Goal: Book appointment/travel/reservation

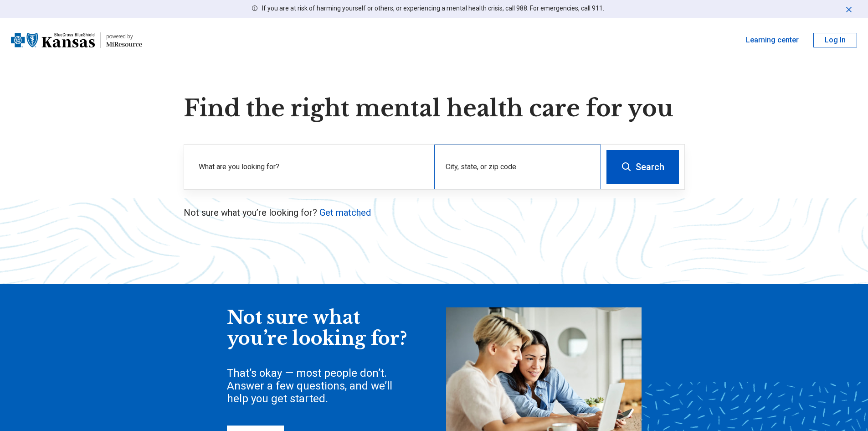
click at [573, 181] on div "City, state, or zip code" at bounding box center [517, 166] width 167 height 45
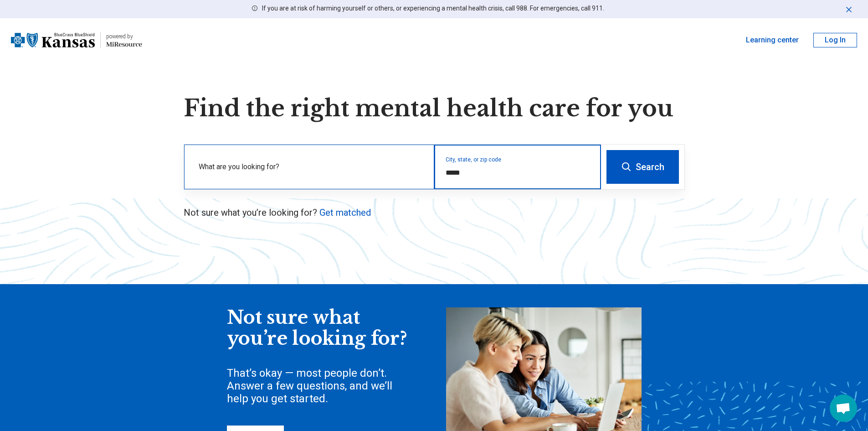
type input "*****"
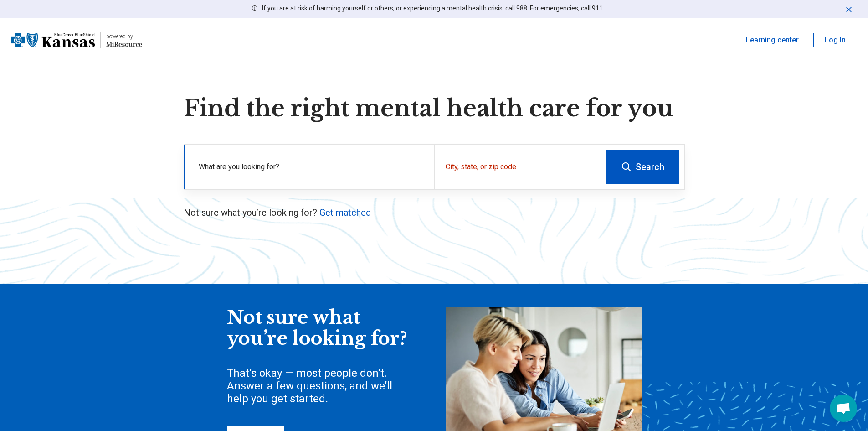
click at [366, 159] on div "What are you looking for?" at bounding box center [309, 166] width 250 height 45
drag, startPoint x: 217, startPoint y: 178, endPoint x: 217, endPoint y: 172, distance: 5.9
click at [217, 172] on label "What are you looking for?" at bounding box center [311, 166] width 225 height 11
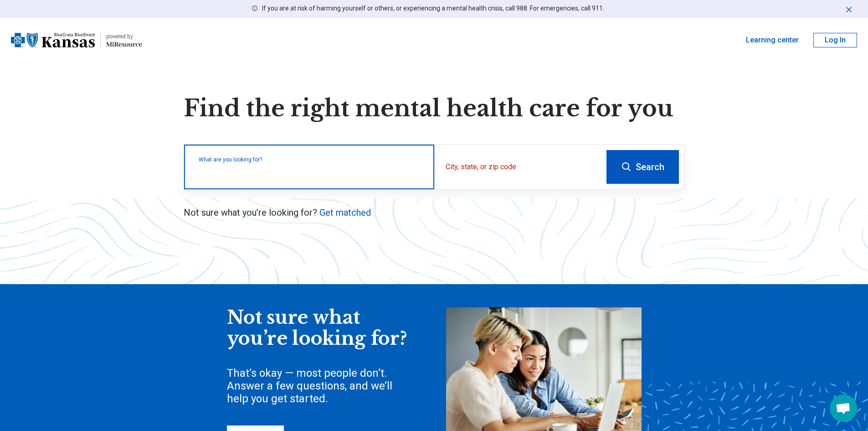
click at [217, 171] on input "text" at bounding box center [311, 171] width 225 height 11
paste input "**********"
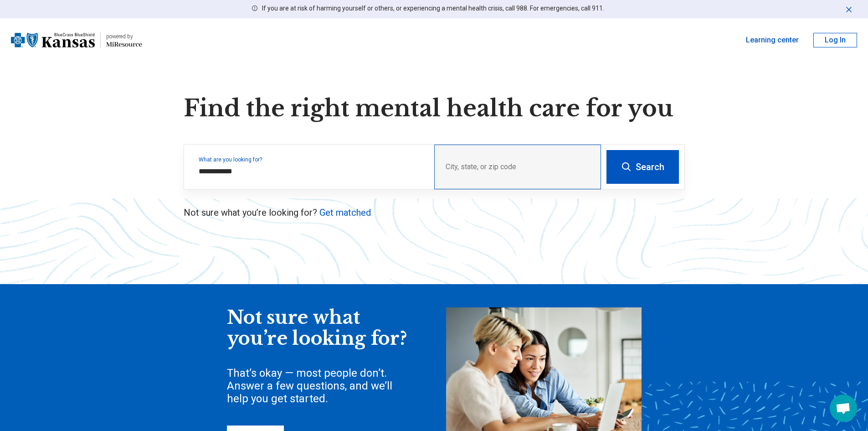
drag, startPoint x: 530, startPoint y: 168, endPoint x: 428, endPoint y: 163, distance: 101.3
click at [529, 167] on div "City, state, or zip code" at bounding box center [517, 166] width 167 height 45
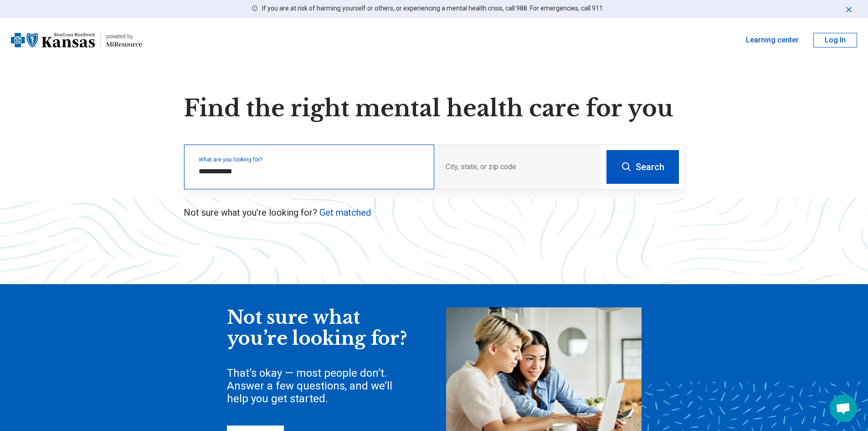
click at [381, 164] on div "**********" at bounding box center [309, 166] width 250 height 45
click at [290, 170] on input "**********" at bounding box center [311, 171] width 225 height 11
type input "**********"
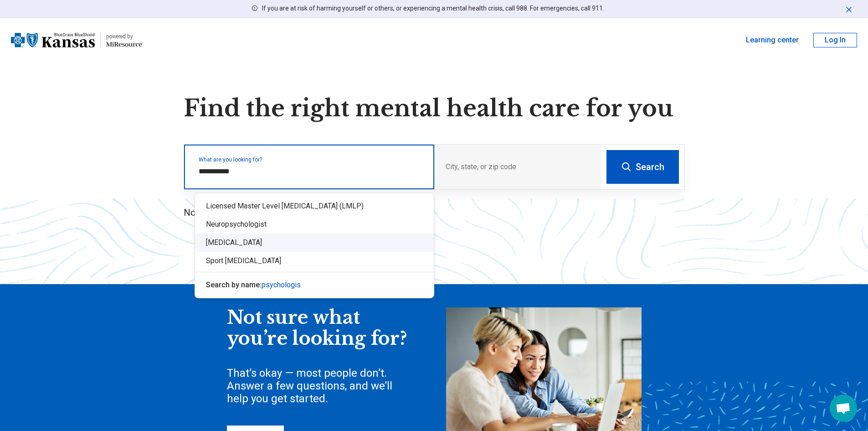
click at [233, 248] on div "[MEDICAL_DATA]" at bounding box center [314, 242] width 239 height 18
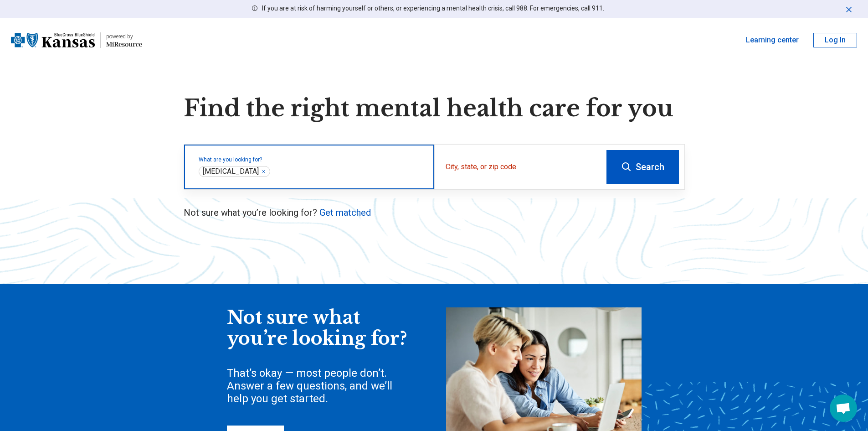
click at [272, 172] on input "text" at bounding box center [347, 171] width 151 height 11
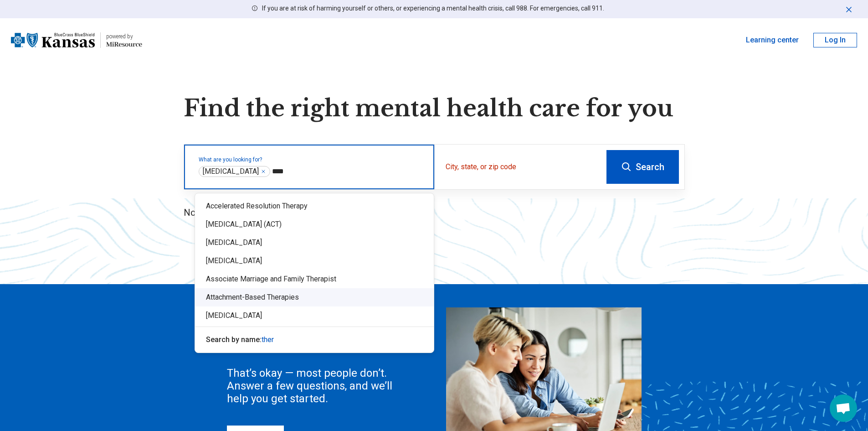
type input "****"
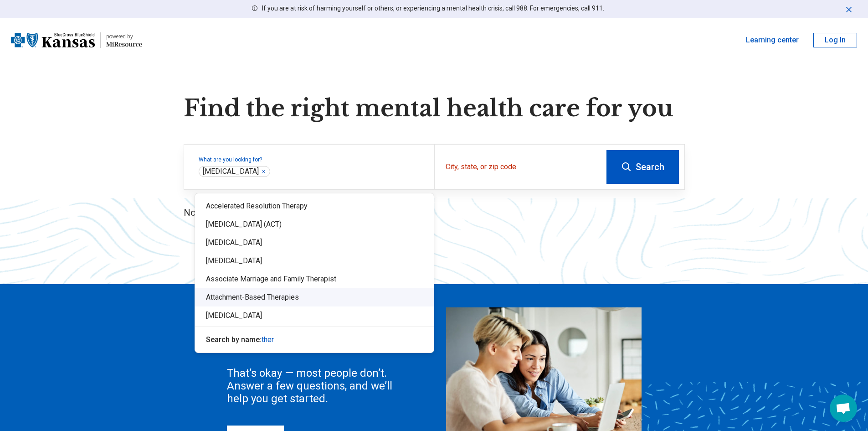
drag, startPoint x: 543, startPoint y: 250, endPoint x: 571, endPoint y: 210, distance: 48.9
click at [544, 244] on div "Find the right mental health care for you What are you looking for? City, state…" at bounding box center [434, 295] width 868 height 400
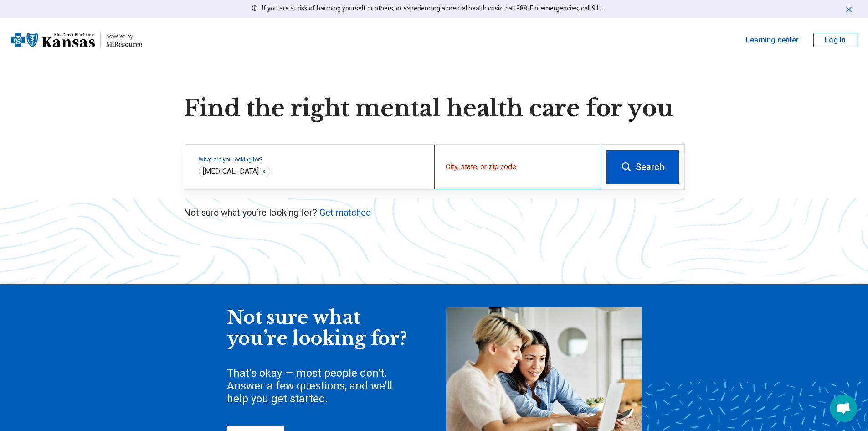
click at [516, 165] on div "City, state, or zip code" at bounding box center [517, 166] width 167 height 45
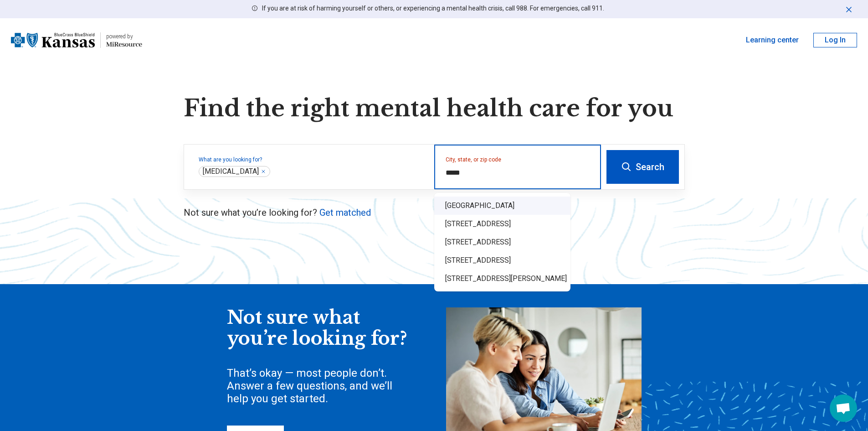
click at [511, 201] on div "Overland Park, KS 66085" at bounding box center [502, 205] width 136 height 18
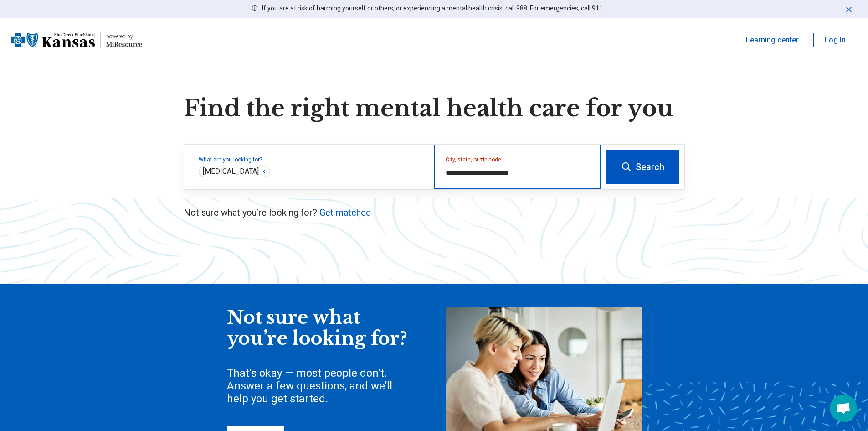
type input "**********"
click at [656, 163] on button "Search" at bounding box center [643, 167] width 72 height 34
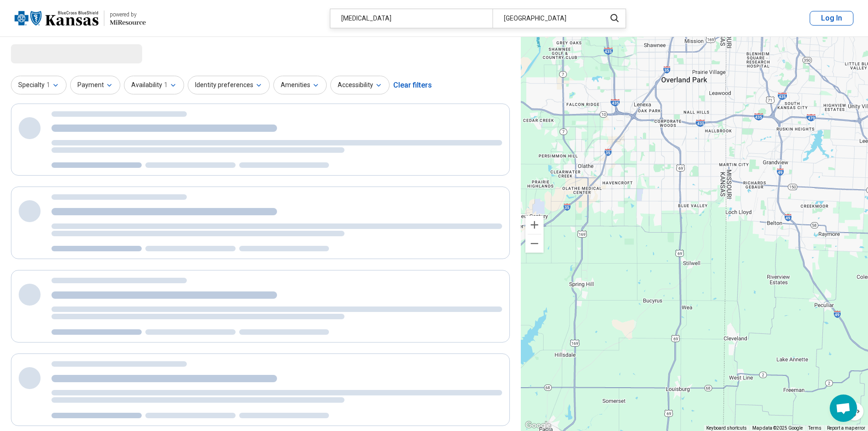
select select "***"
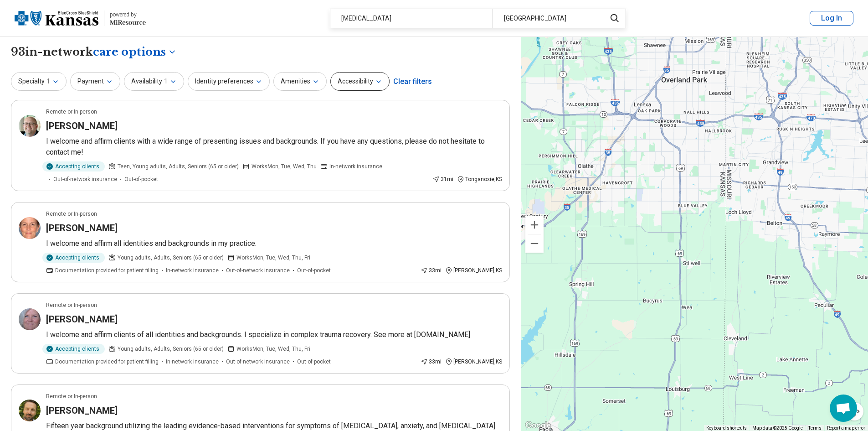
click at [353, 86] on button "Accessibility" at bounding box center [359, 81] width 59 height 19
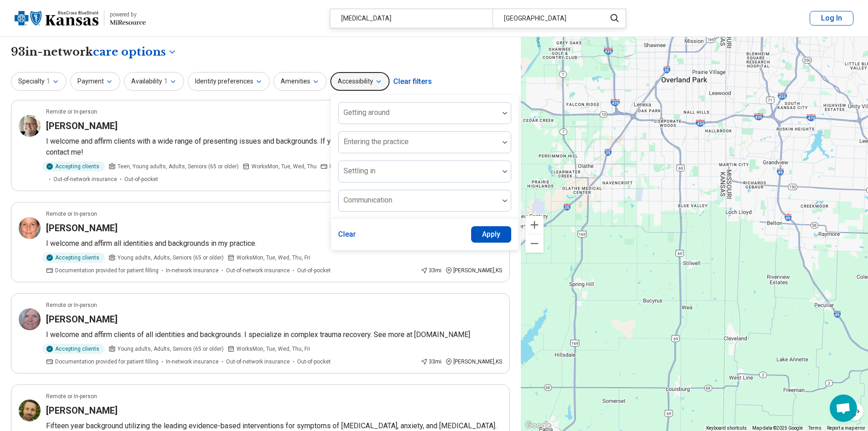
click at [353, 86] on button "Accessibility" at bounding box center [359, 81] width 59 height 19
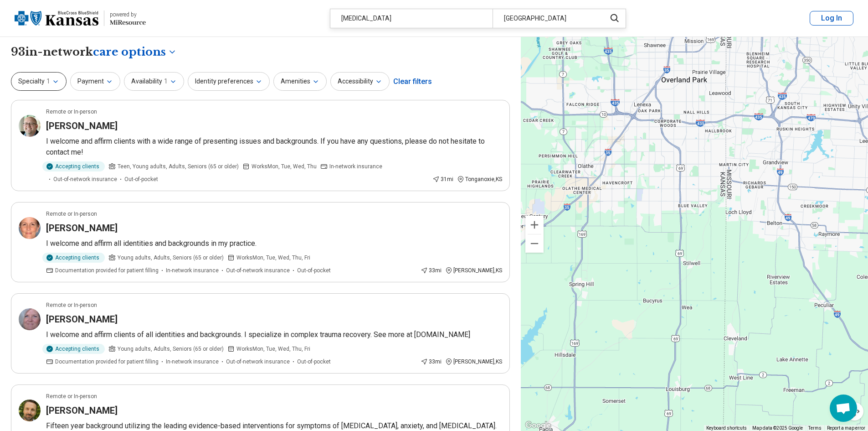
click at [54, 81] on icon "button" at bounding box center [56, 82] width 4 height 2
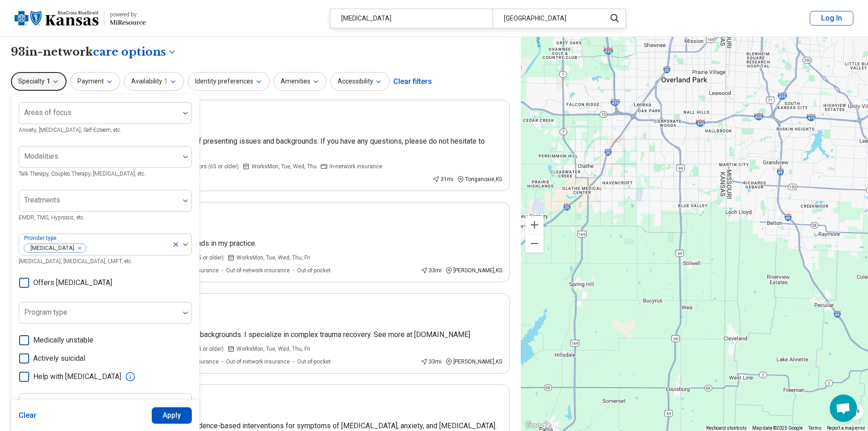
click at [54, 81] on icon "button" at bounding box center [56, 82] width 4 height 2
click at [93, 80] on button "Payment" at bounding box center [95, 81] width 50 height 19
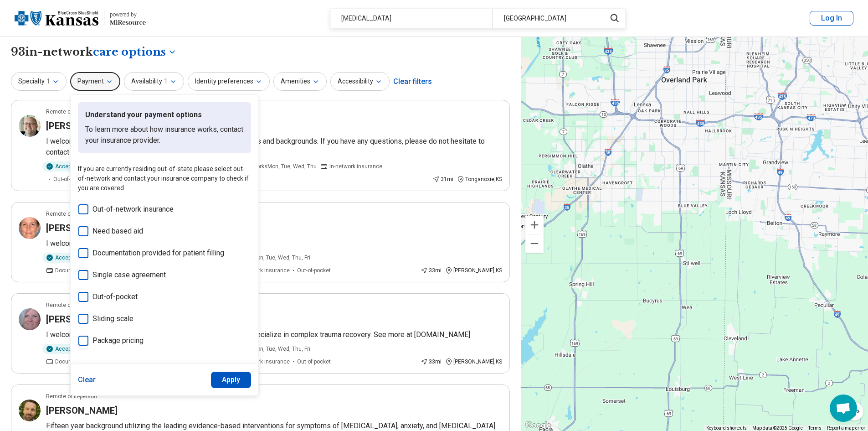
click at [93, 80] on button "Payment" at bounding box center [95, 81] width 50 height 19
click at [230, 56] on div "**********" at bounding box center [260, 51] width 499 height 15
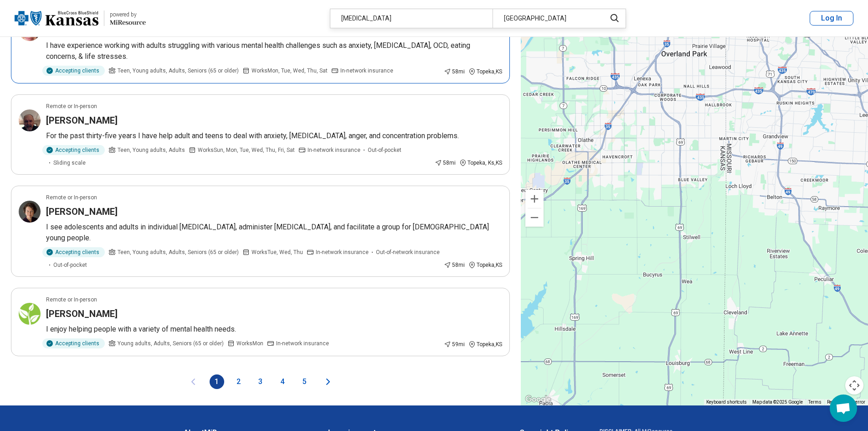
scroll to position [1595, 0]
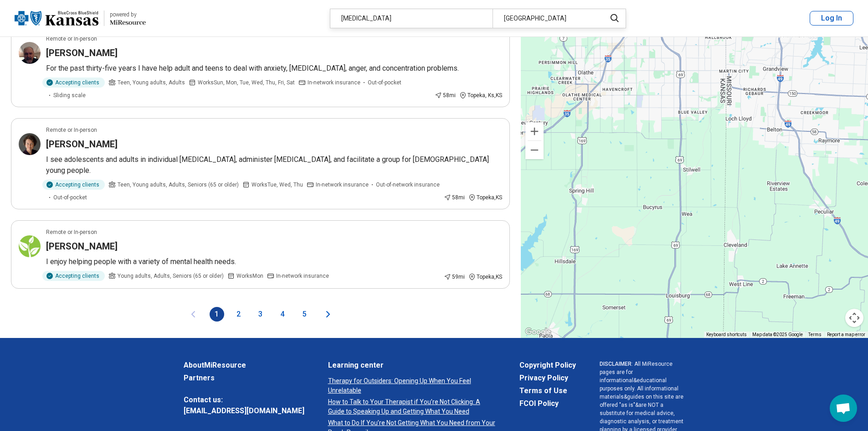
click at [239, 310] on button "2" at bounding box center [239, 314] width 15 height 15
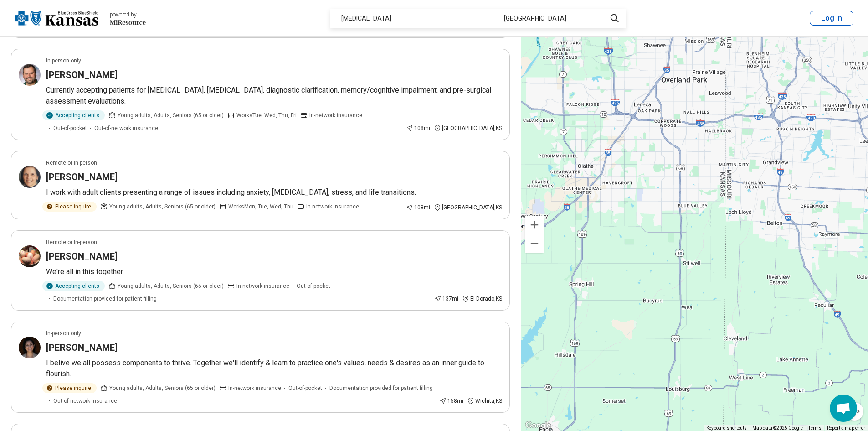
scroll to position [1666, 0]
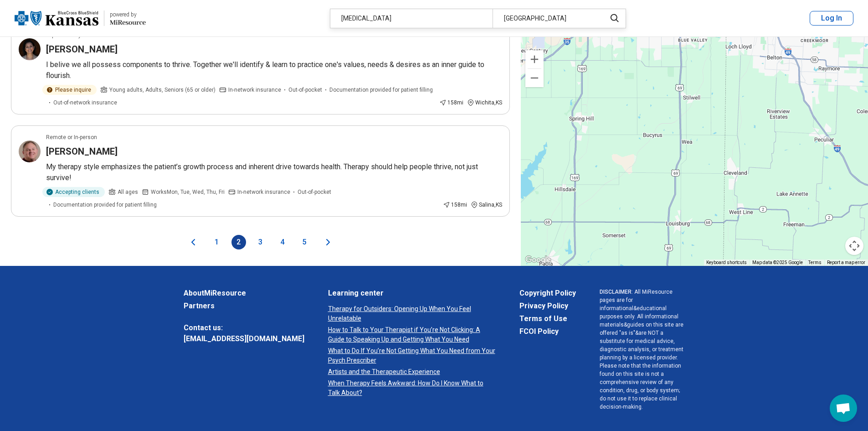
click at [286, 235] on button "4" at bounding box center [282, 242] width 15 height 15
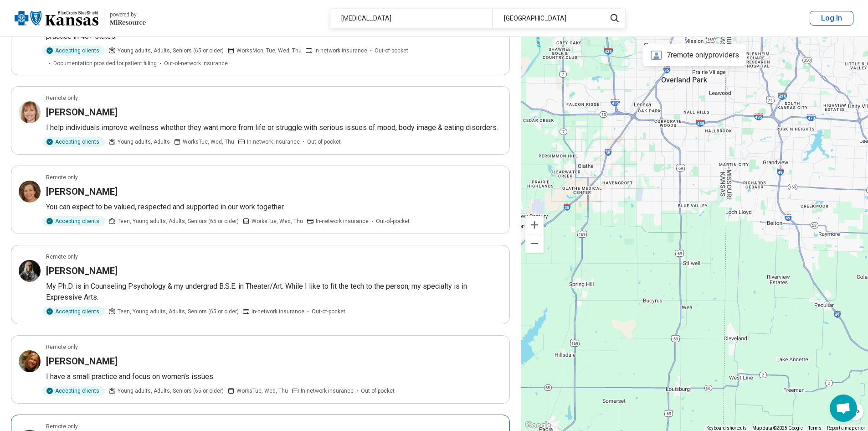
scroll to position [365, 0]
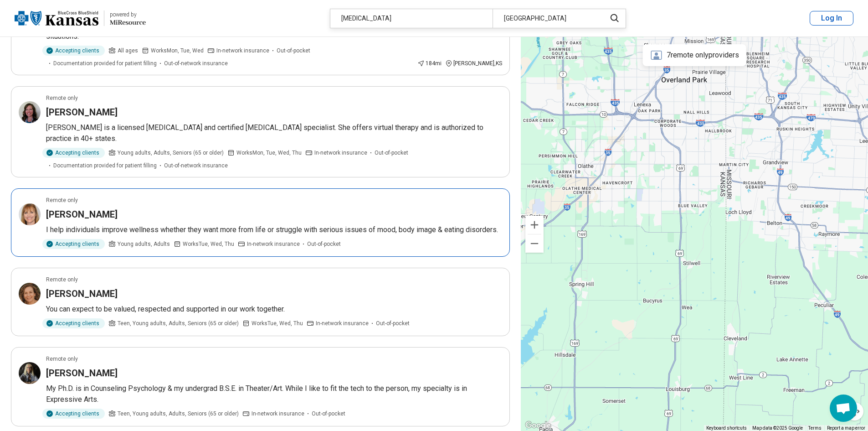
click at [383, 246] on div "Accepting clients Young adults, Adults Works Tue, Wed, Thu In-network insurance…" at bounding box center [274, 244] width 456 height 10
click at [170, 203] on div "Remote only" at bounding box center [274, 200] width 456 height 8
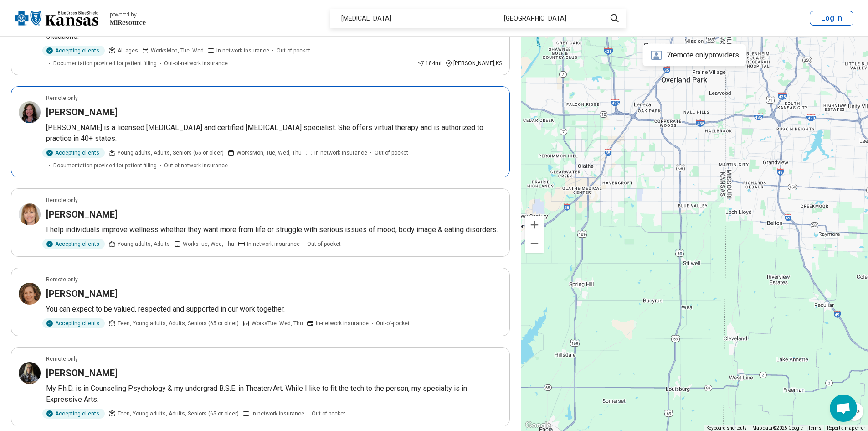
click at [160, 128] on p "Dr. Goodheart is a licensed psychologist and certified eating disorder speciali…" at bounding box center [274, 133] width 456 height 22
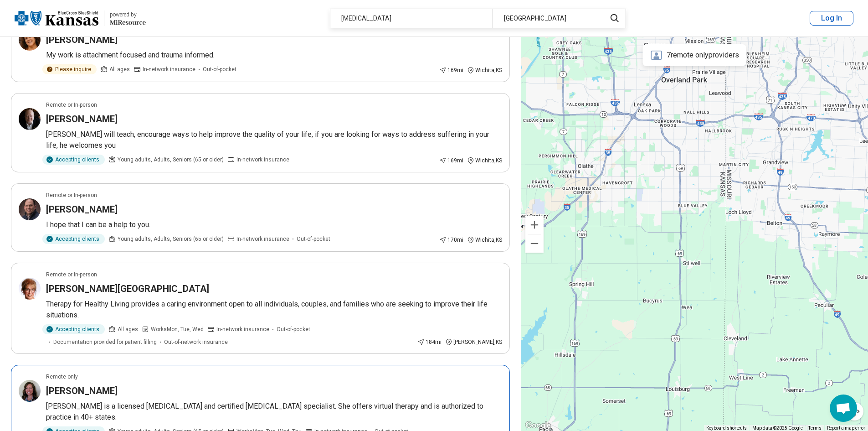
scroll to position [0, 0]
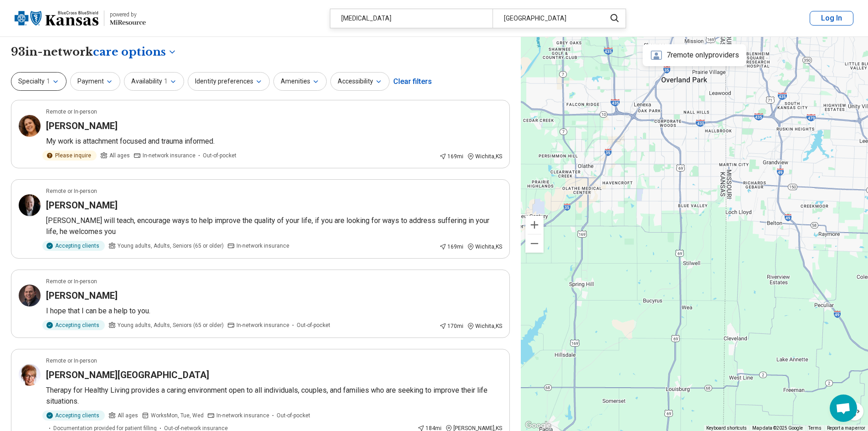
click at [52, 81] on icon "button" at bounding box center [55, 81] width 7 height 7
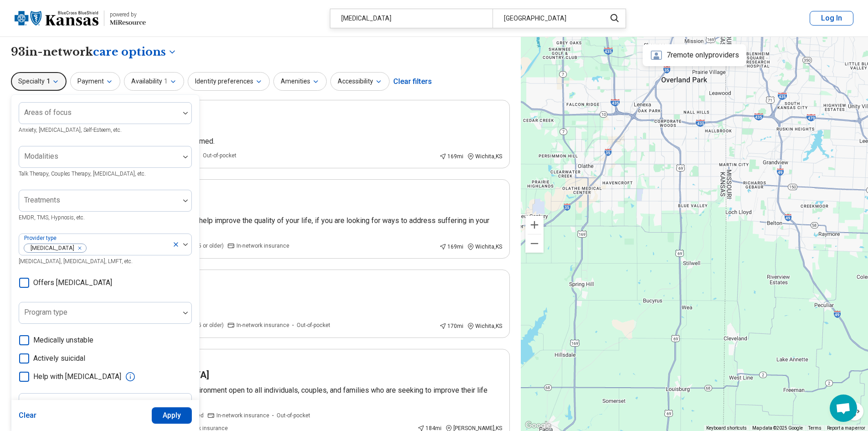
click at [52, 81] on icon "button" at bounding box center [55, 81] width 7 height 7
click at [61, 81] on button "Specialty 1" at bounding box center [39, 81] width 56 height 19
click at [98, 79] on button "Payment" at bounding box center [95, 81] width 50 height 19
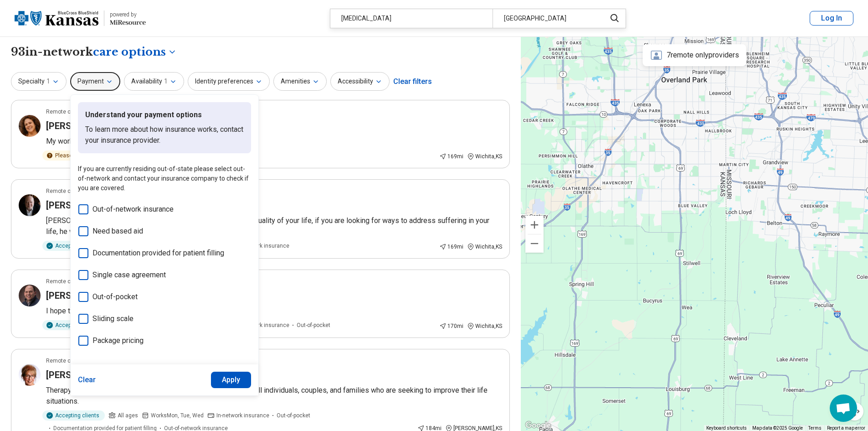
click at [98, 79] on button "Payment" at bounding box center [95, 81] width 50 height 19
click at [106, 77] on button "Payment" at bounding box center [95, 81] width 50 height 19
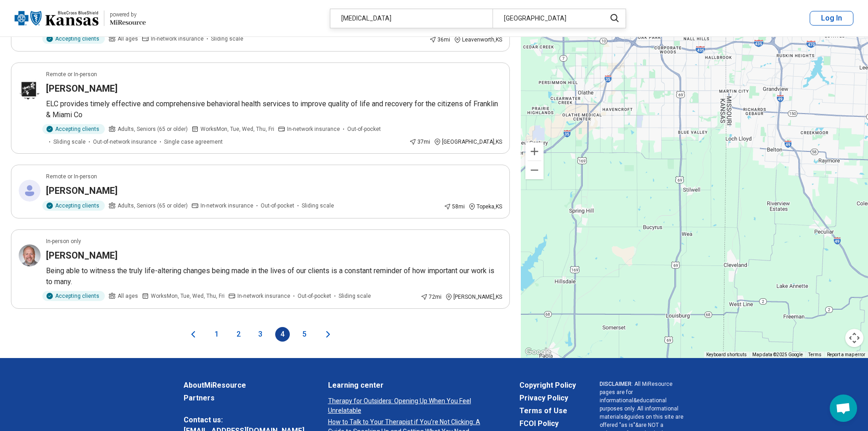
scroll to position [1666, 0]
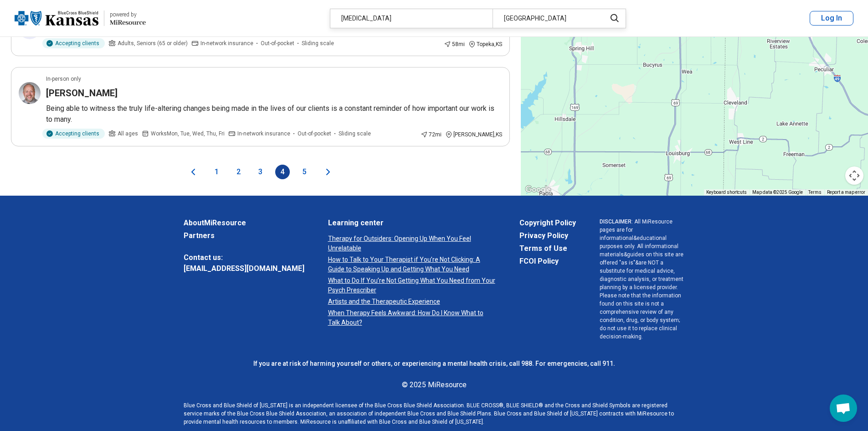
click at [221, 172] on button "1" at bounding box center [217, 172] width 15 height 15
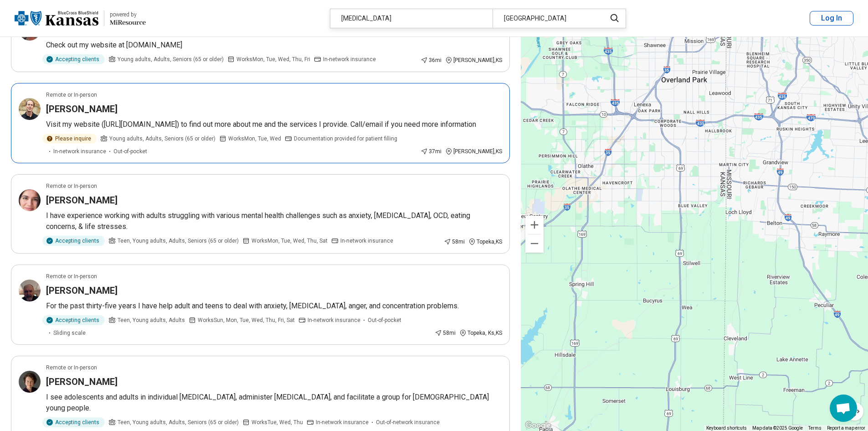
scroll to position [1367, 0]
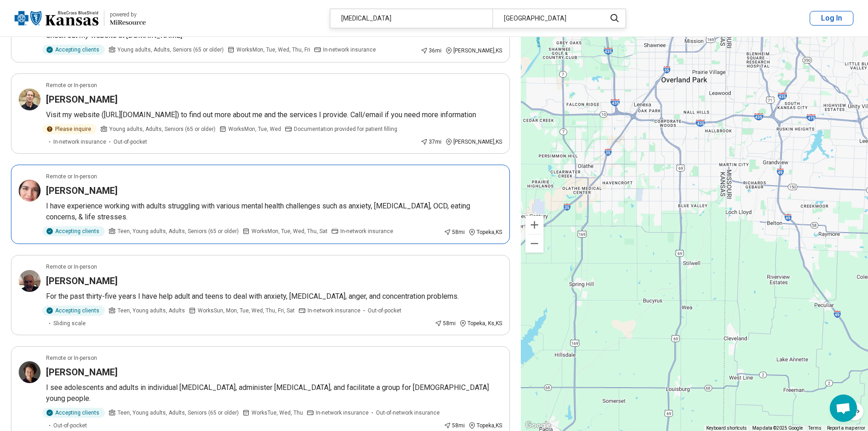
click at [235, 197] on div "Jordan De Herrara" at bounding box center [274, 190] width 456 height 13
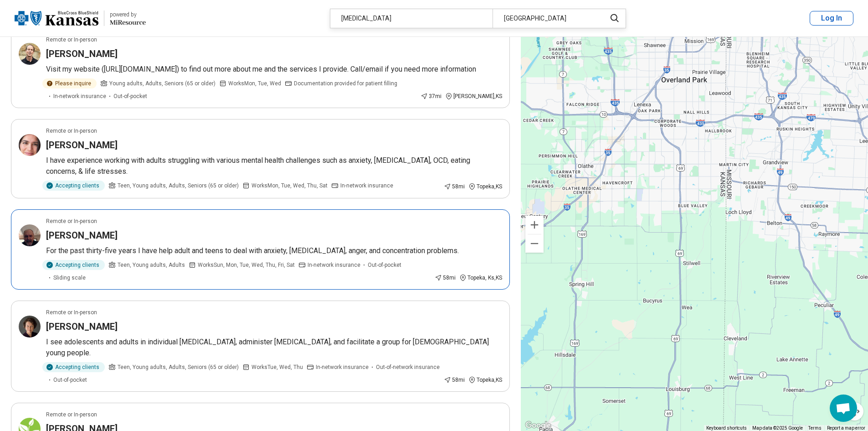
click at [200, 242] on div "Arthur McKenna" at bounding box center [274, 235] width 456 height 13
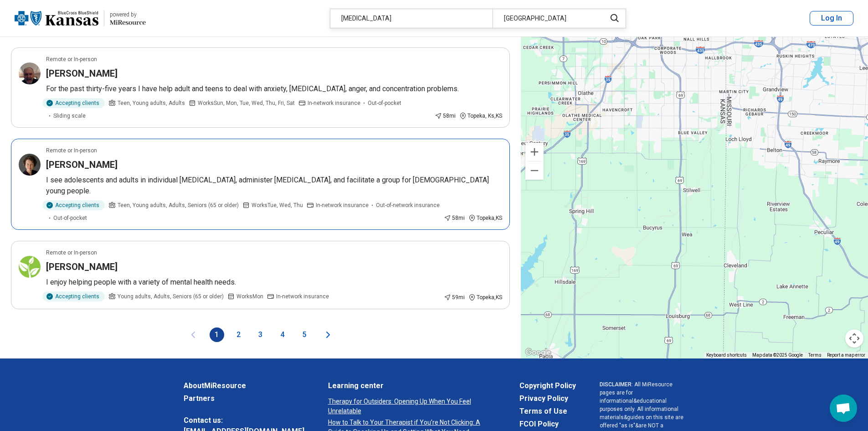
scroll to position [1595, 0]
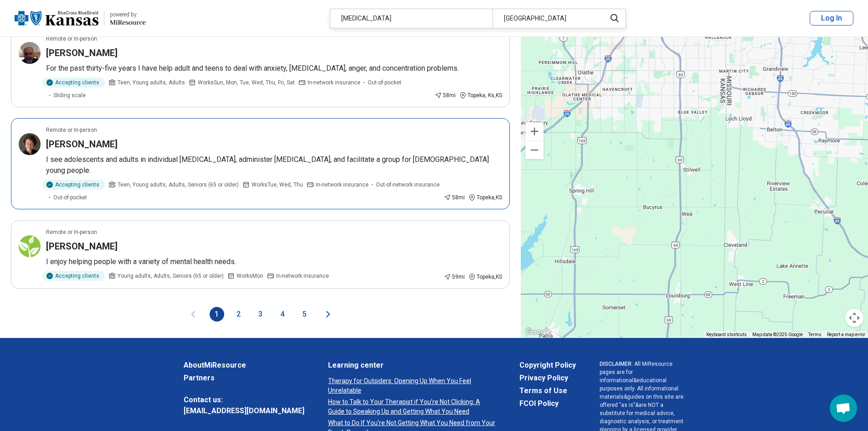
click at [313, 160] on p "I see adolescents and adults in individual psychotherapy, administer psychologi…" at bounding box center [274, 165] width 456 height 22
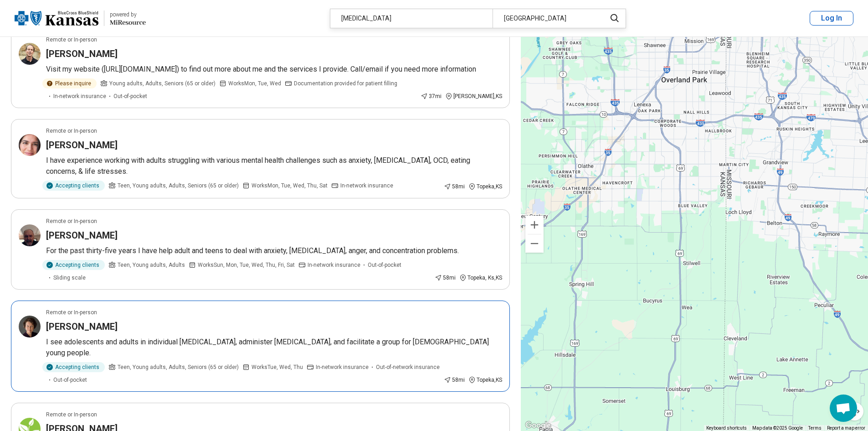
scroll to position [1367, 0]
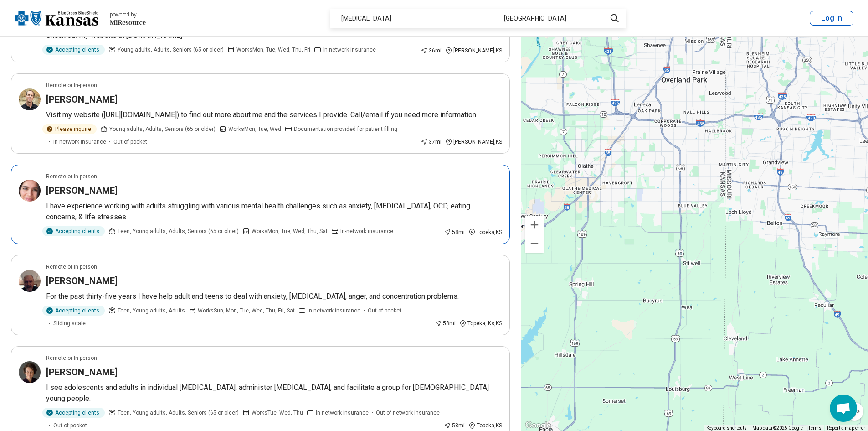
click at [185, 181] on div "Remote or In-person" at bounding box center [274, 176] width 456 height 8
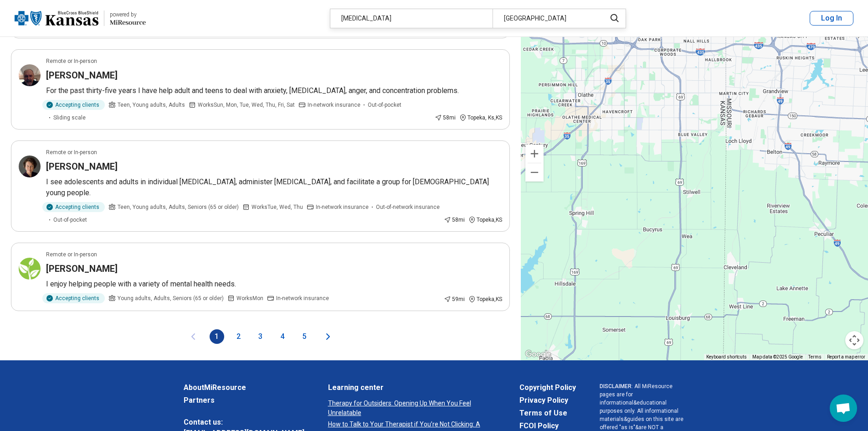
scroll to position [1595, 0]
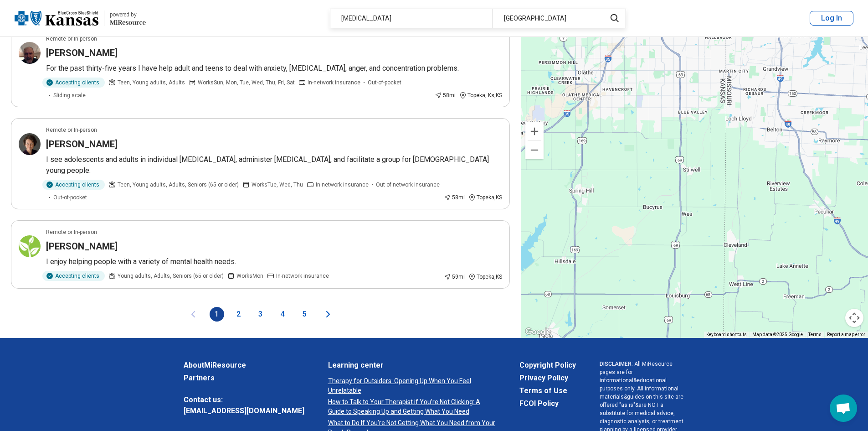
click at [239, 315] on button "2" at bounding box center [239, 314] width 15 height 15
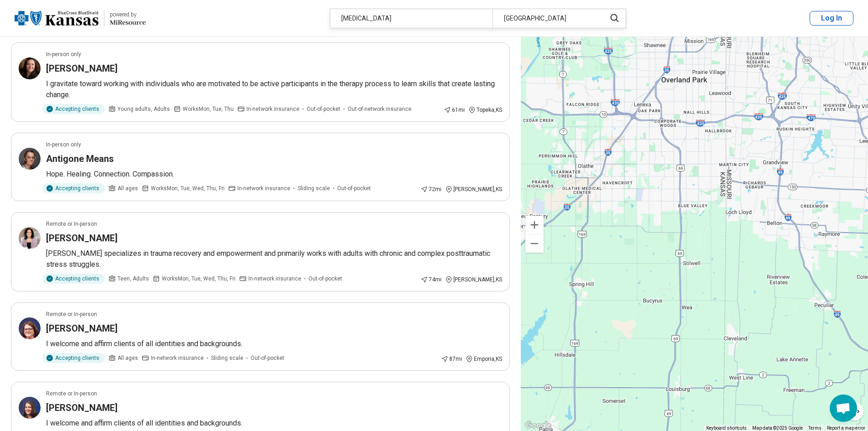
scroll to position [0, 0]
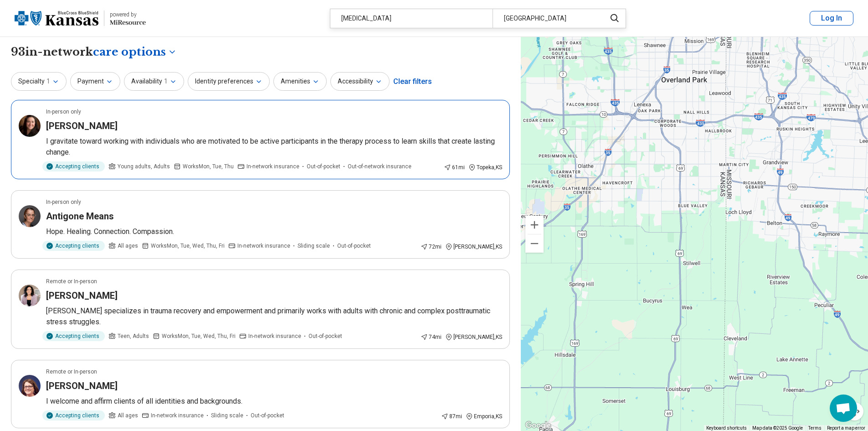
click at [160, 116] on article "In-person only Crystal Duclos I gravitate toward working with individuals who a…" at bounding box center [260, 139] width 499 height 79
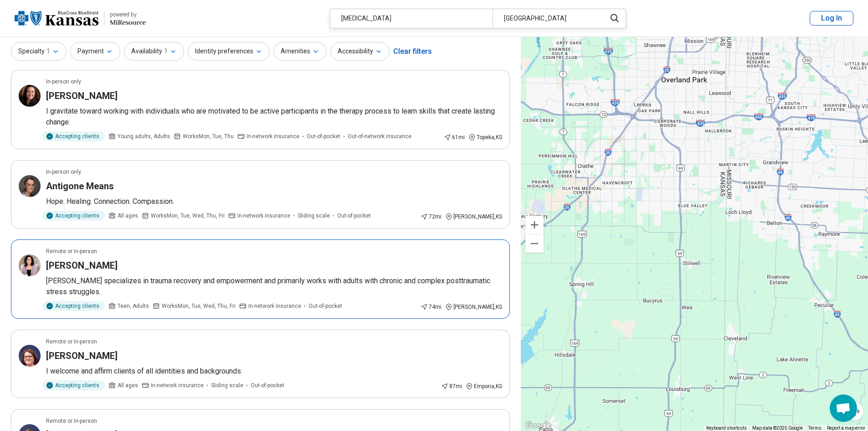
scroll to position [46, 0]
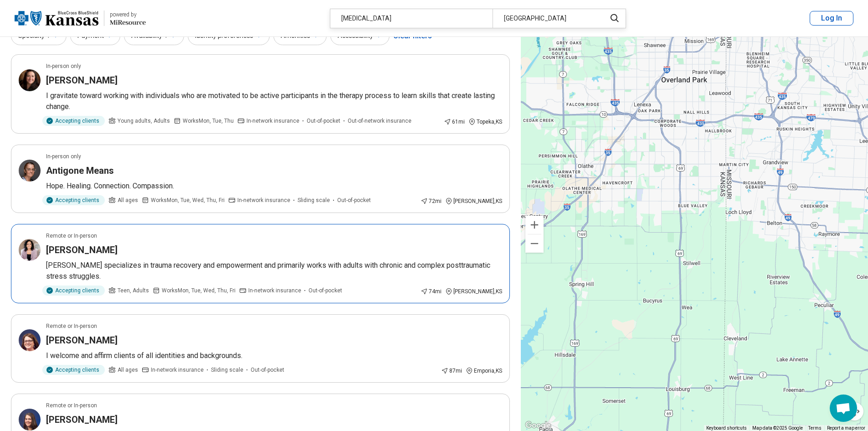
click at [212, 257] on article "Remote or In-person Jessica Snyder Jessica specializes in trauma recovery and e…" at bounding box center [260, 263] width 499 height 79
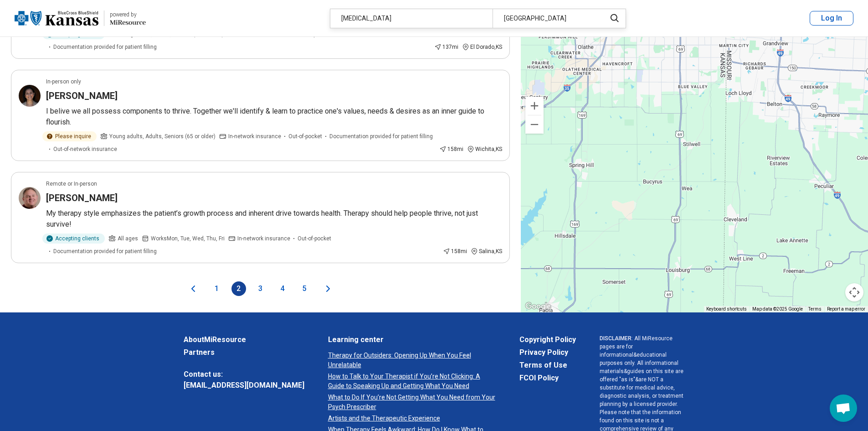
scroll to position [1666, 0]
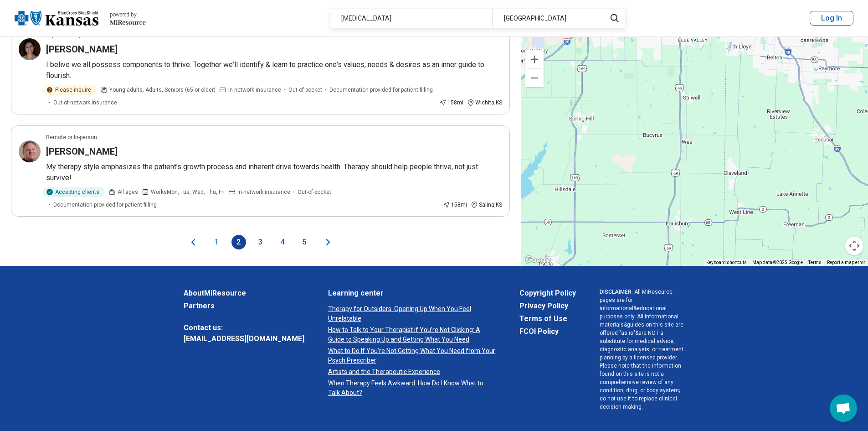
click at [217, 235] on button "1" at bounding box center [217, 242] width 15 height 15
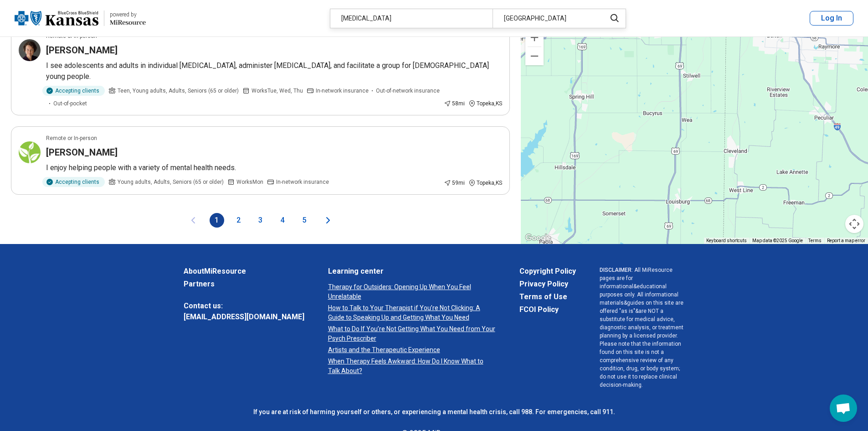
scroll to position [1554, 0]
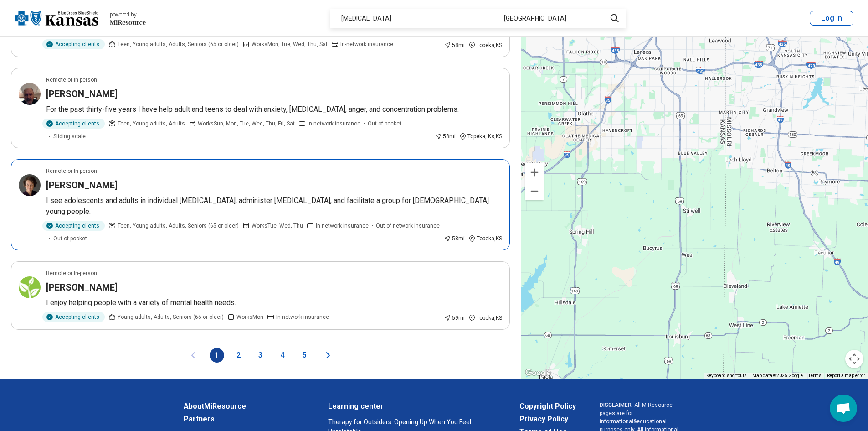
click at [72, 183] on h3 "Margaret McCarthy" at bounding box center [82, 185] width 72 height 13
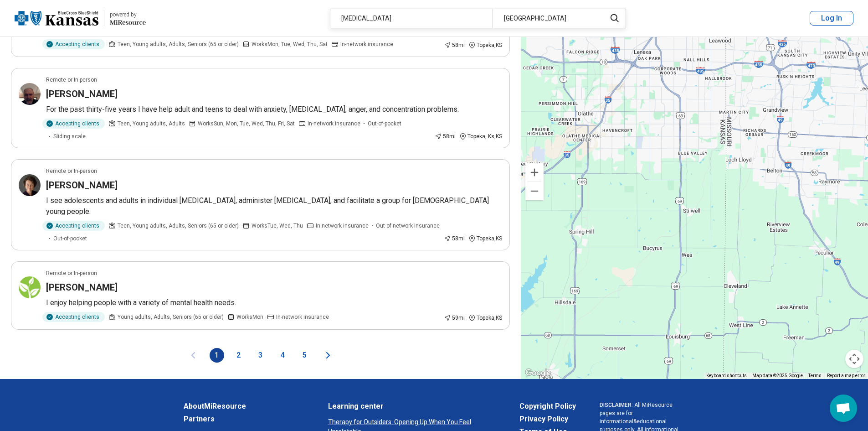
click at [242, 353] on button "2" at bounding box center [239, 355] width 15 height 15
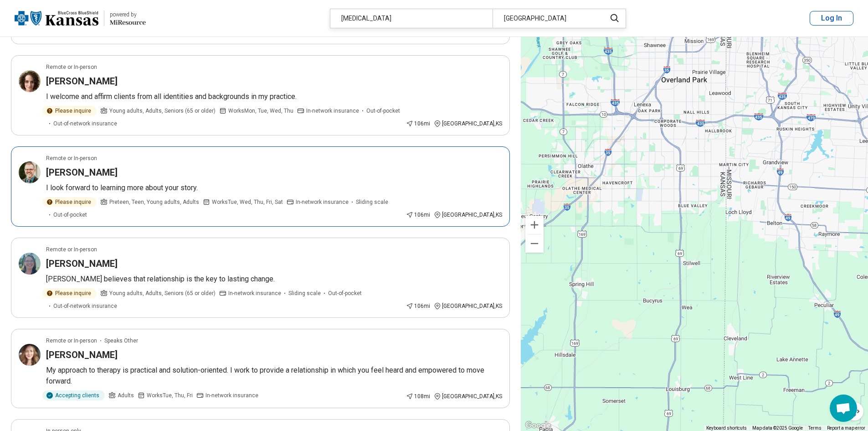
scroll to position [1003, 0]
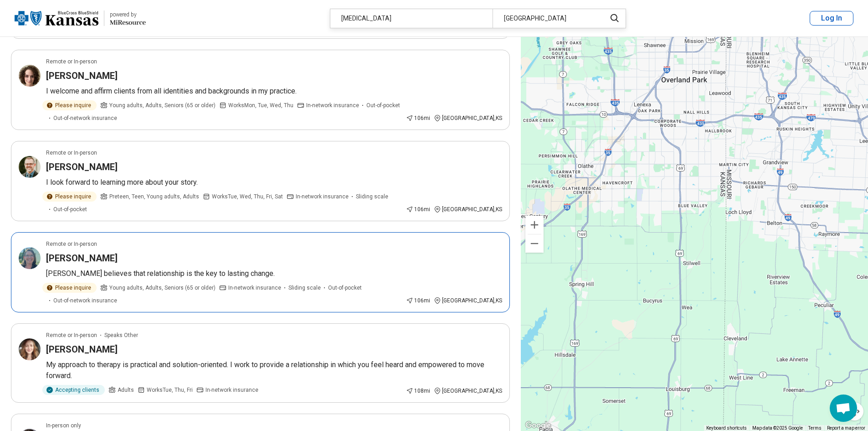
click at [222, 232] on article "Remote or In-person Leslie Bissell Leslie believes that relationship is the key…" at bounding box center [260, 272] width 499 height 80
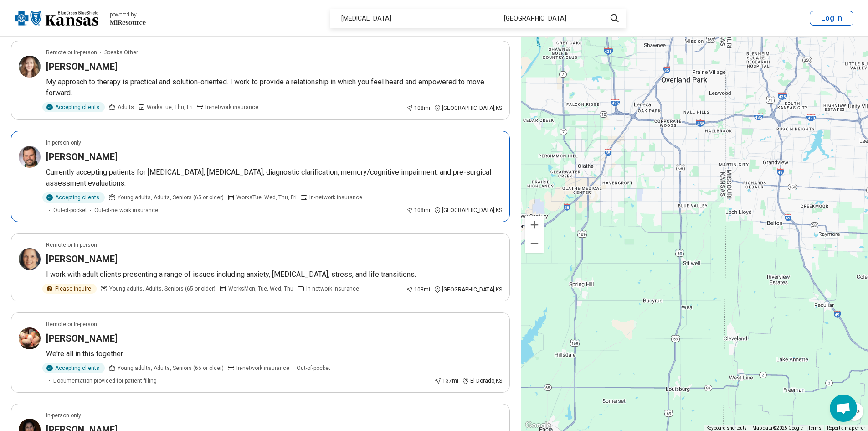
scroll to position [1322, 0]
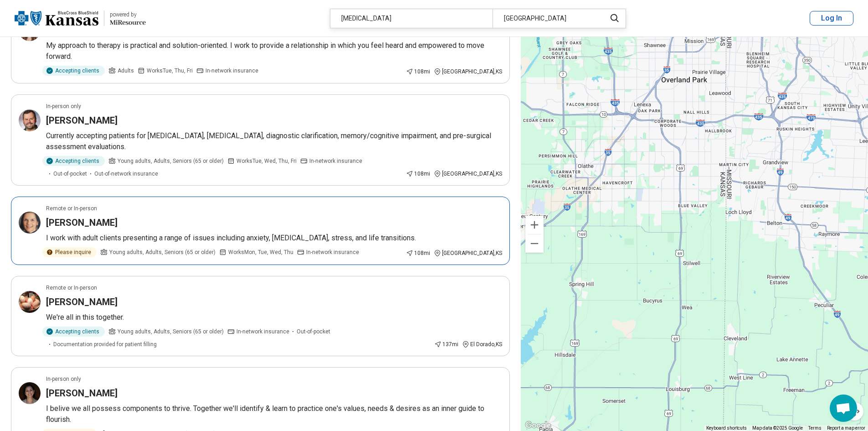
click at [388, 232] on p "I work with adult clients presenting a range of issues including anxiety, depre…" at bounding box center [274, 237] width 456 height 11
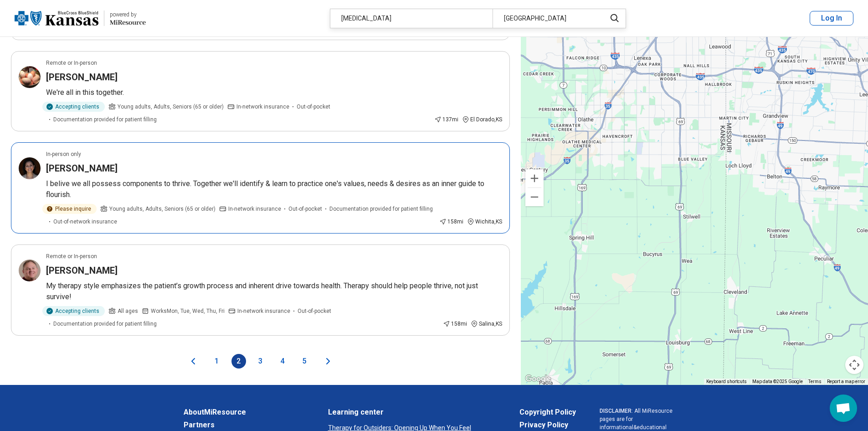
scroll to position [1550, 0]
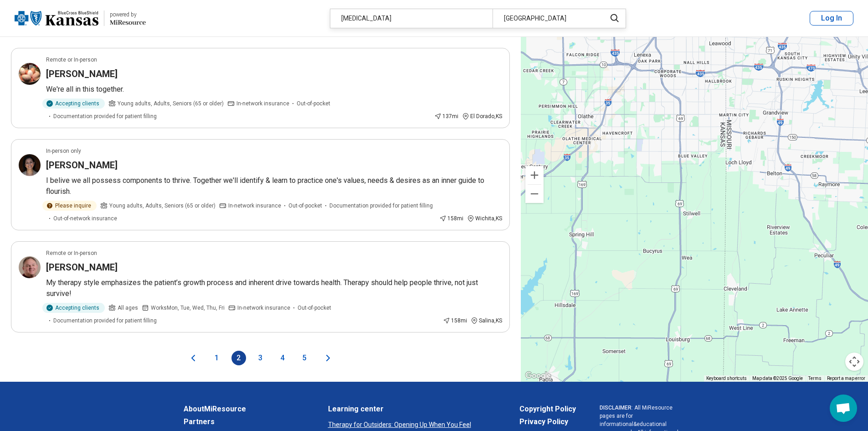
click at [258, 351] on button "3" at bounding box center [260, 358] width 15 height 15
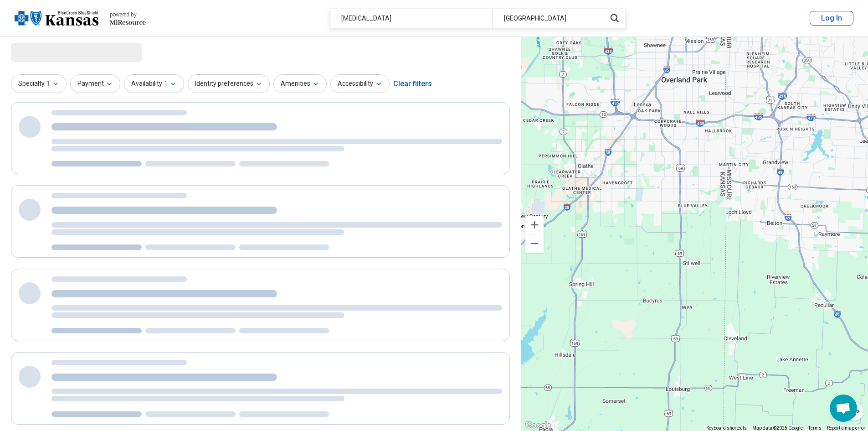
scroll to position [0, 0]
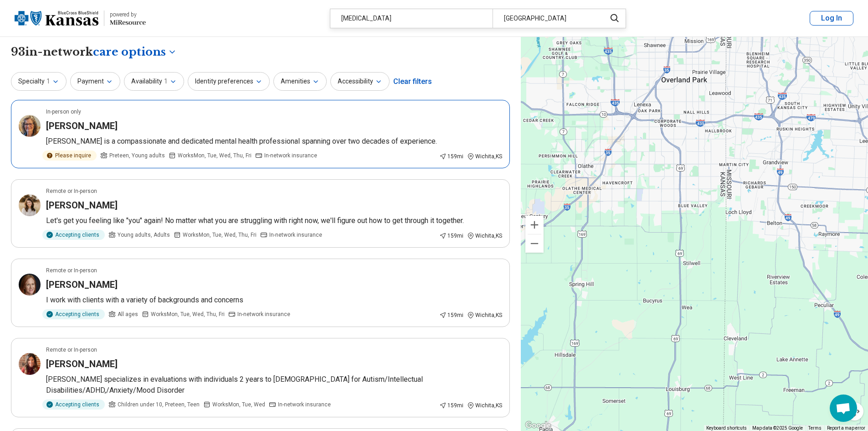
click at [358, 147] on article "In-person only Monica Brooker Dr. Monica Brooker is a compassionate and dedicat…" at bounding box center [260, 134] width 499 height 68
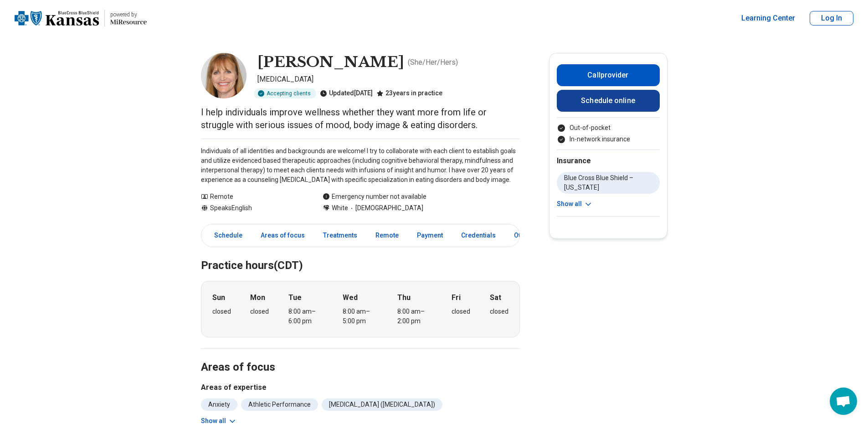
click at [630, 108] on link "Schedule online" at bounding box center [608, 101] width 103 height 22
click at [623, 179] on li "Blue Cross Blue Shield – [US_STATE]" at bounding box center [608, 183] width 103 height 22
click at [576, 206] on button "Show all" at bounding box center [575, 204] width 36 height 10
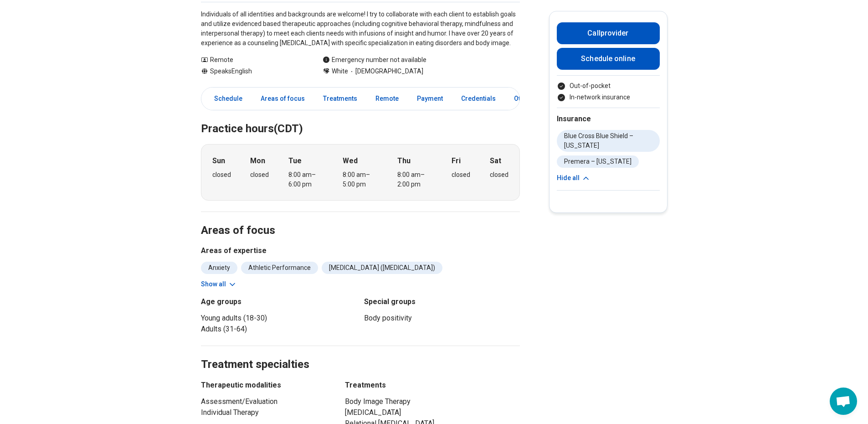
scroll to position [91, 0]
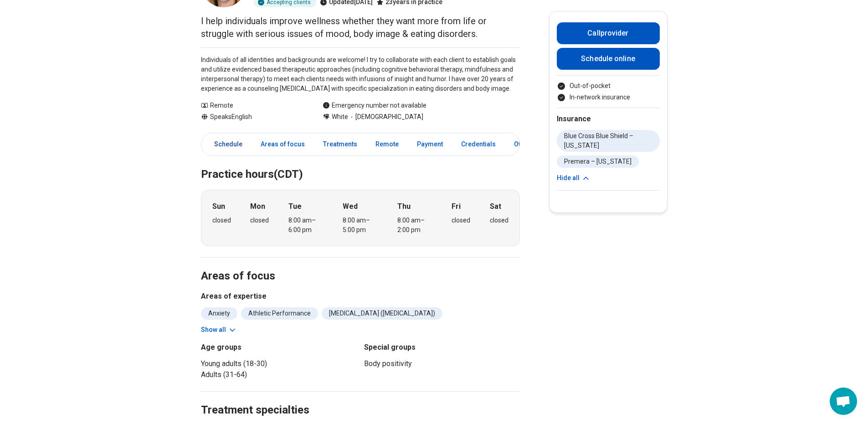
click at [235, 146] on link "Schedule" at bounding box center [225, 144] width 45 height 19
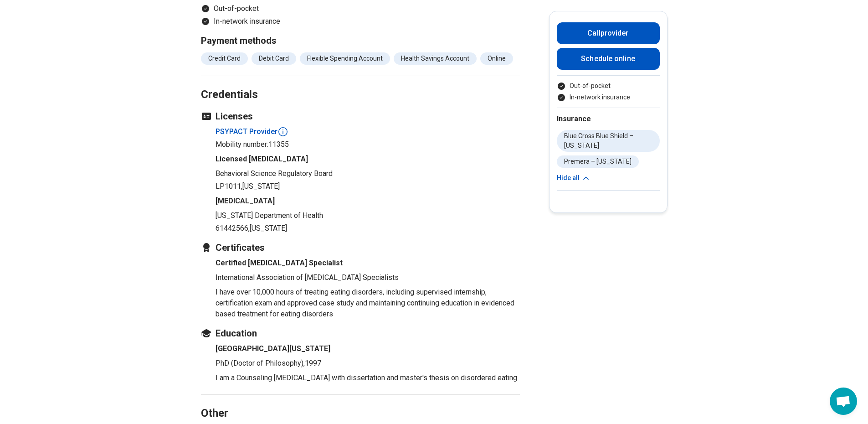
scroll to position [692, 0]
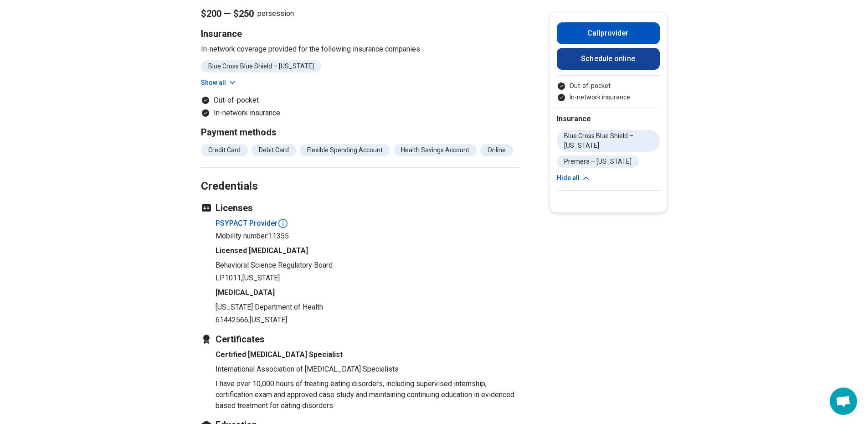
click at [622, 65] on link "Schedule online" at bounding box center [608, 59] width 103 height 22
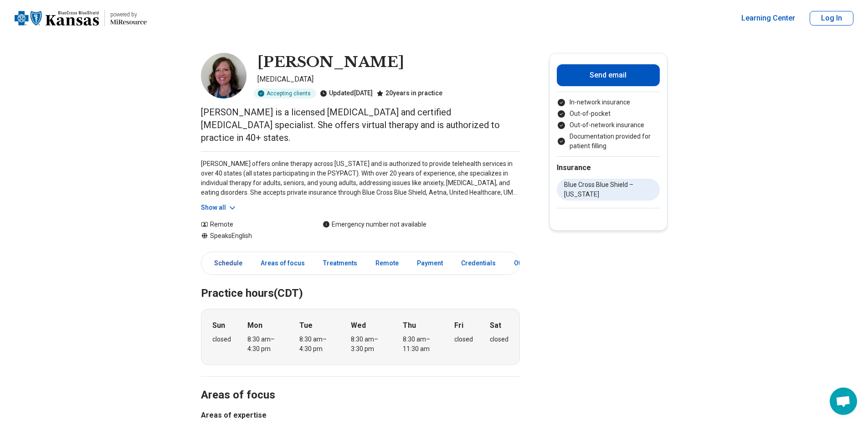
click at [236, 254] on link "Schedule" at bounding box center [225, 263] width 45 height 19
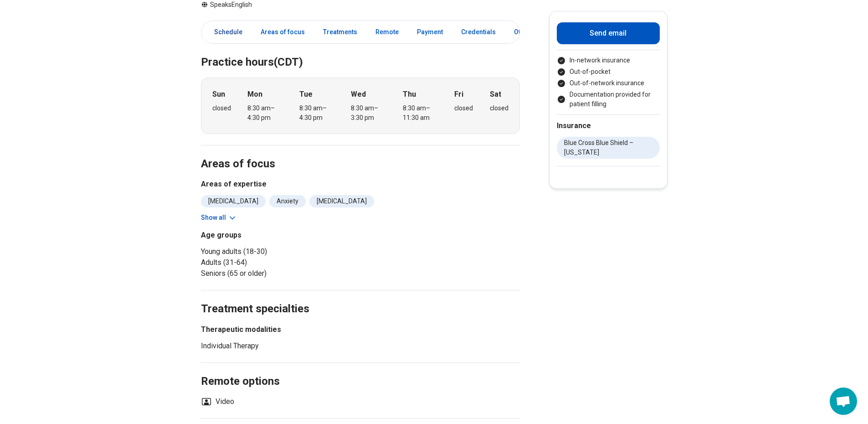
scroll to position [251, 0]
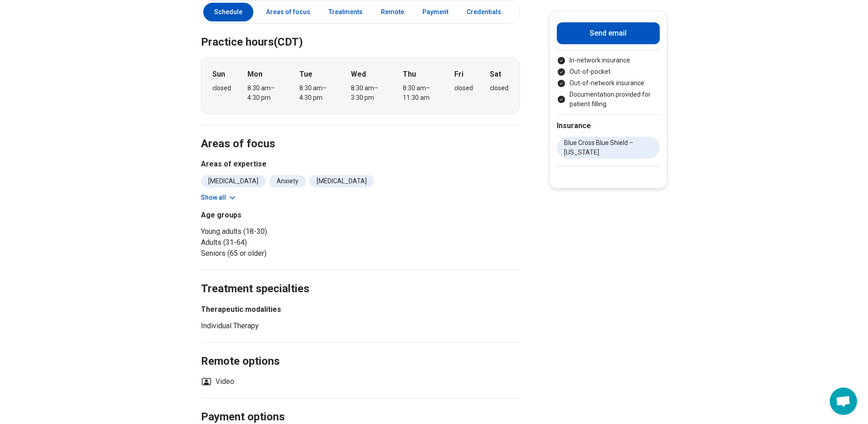
click at [210, 193] on button "Show all" at bounding box center [219, 198] width 36 height 10
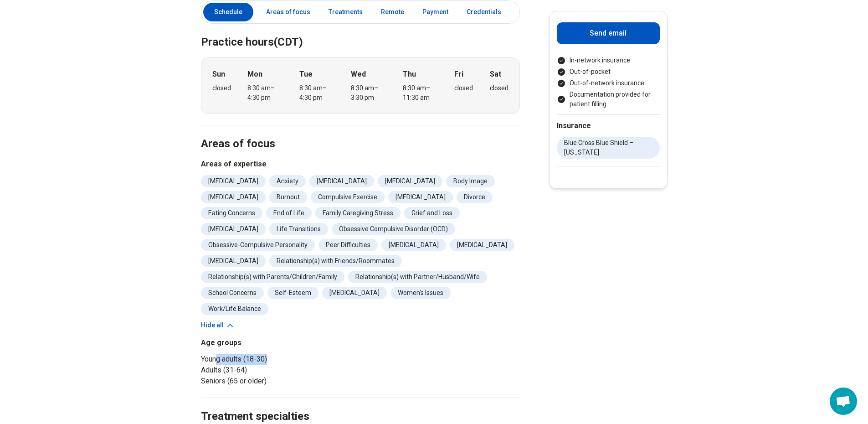
drag, startPoint x: 274, startPoint y: 331, endPoint x: 295, endPoint y: 331, distance: 21.0
click at [295, 354] on li "Young adults (18-30)" at bounding box center [279, 359] width 156 height 11
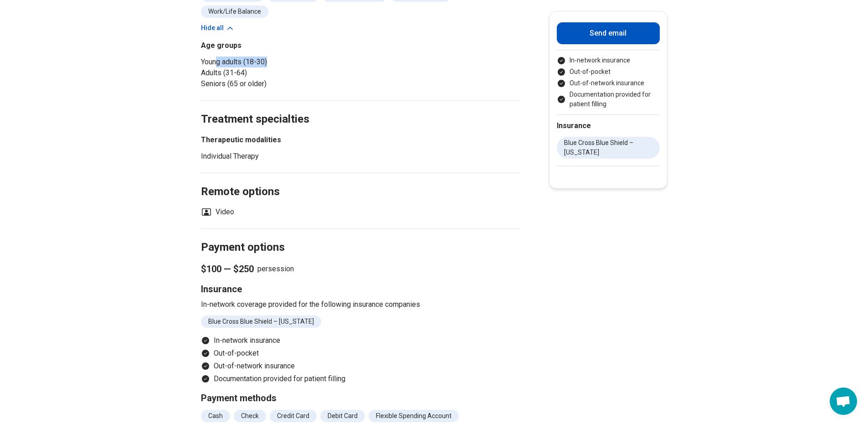
scroll to position [570, 0]
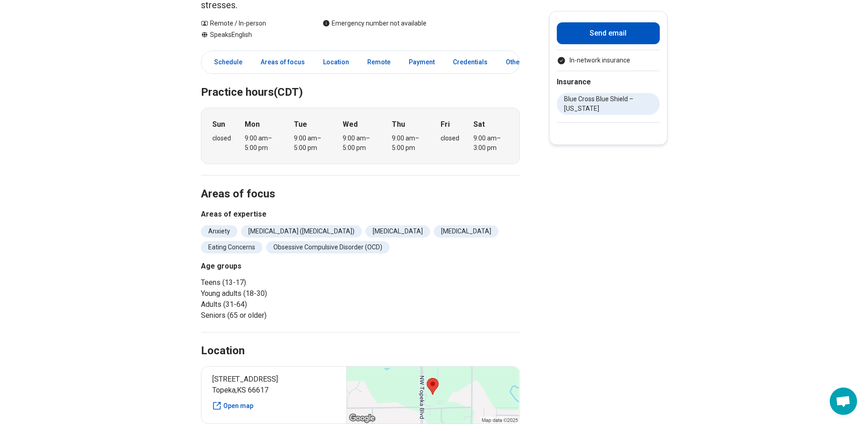
scroll to position [137, 0]
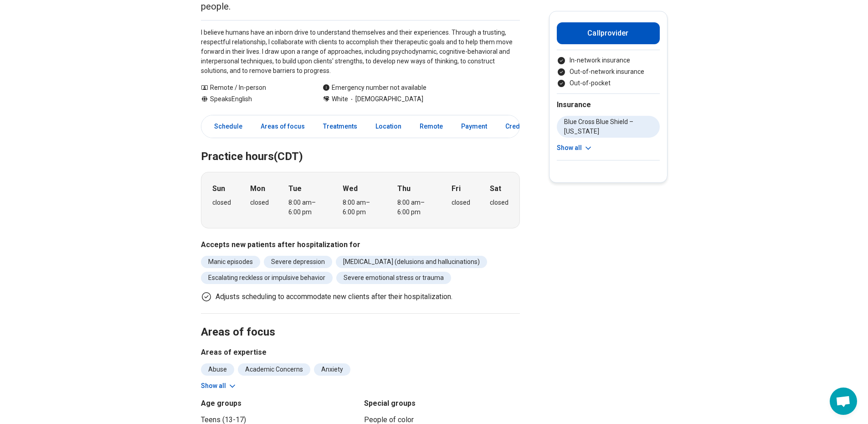
scroll to position [182, 0]
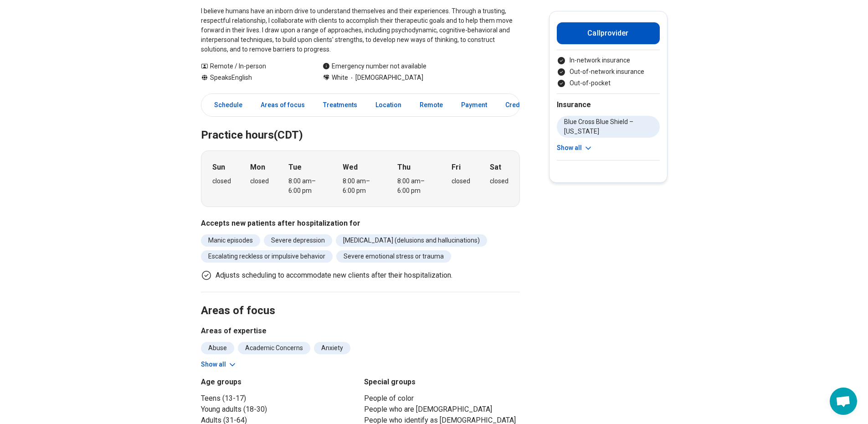
click at [228, 360] on button "Show all" at bounding box center [219, 365] width 36 height 10
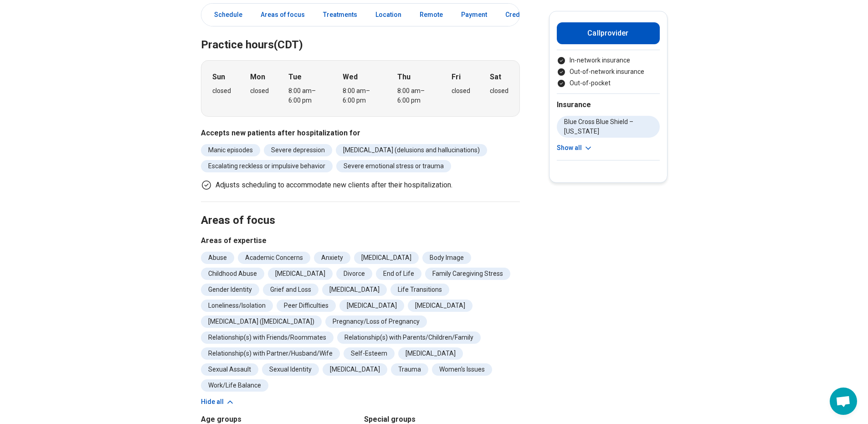
scroll to position [273, 0]
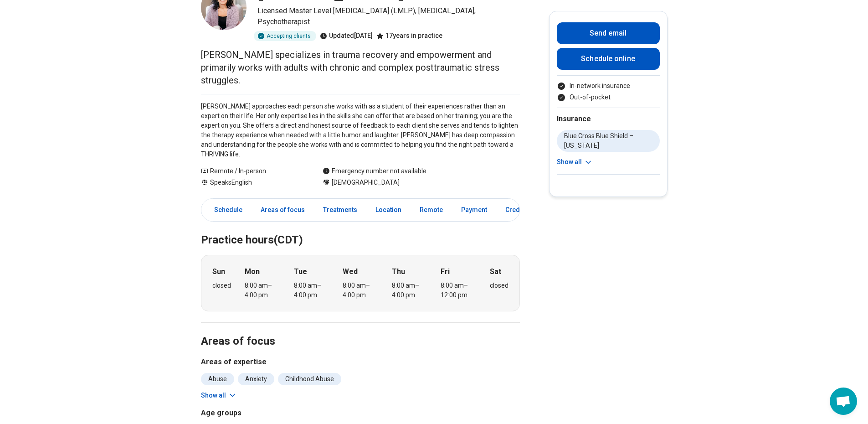
scroll to position [91, 0]
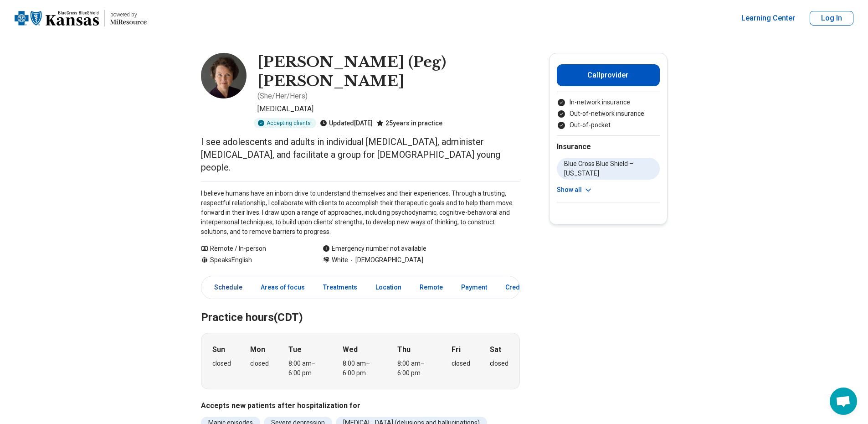
click at [240, 278] on link "Schedule" at bounding box center [225, 287] width 45 height 19
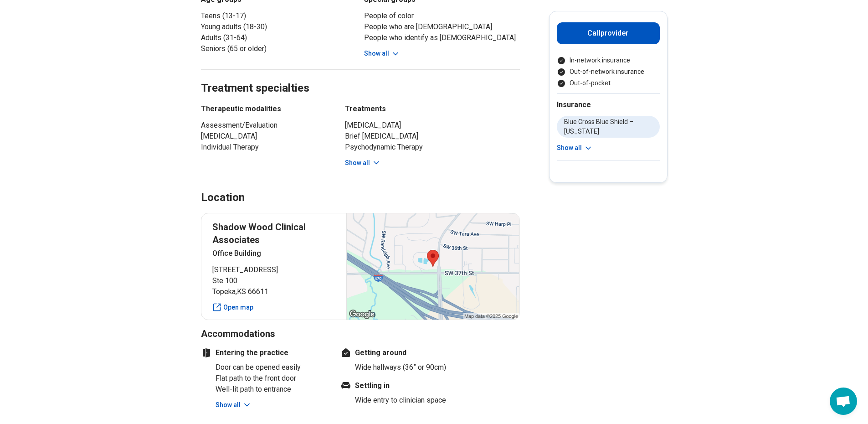
scroll to position [578, 0]
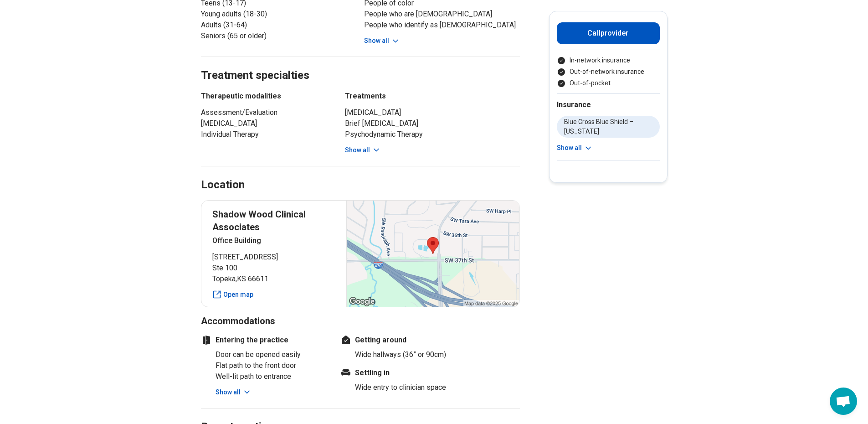
click at [235, 387] on button "Show all" at bounding box center [234, 392] width 36 height 10
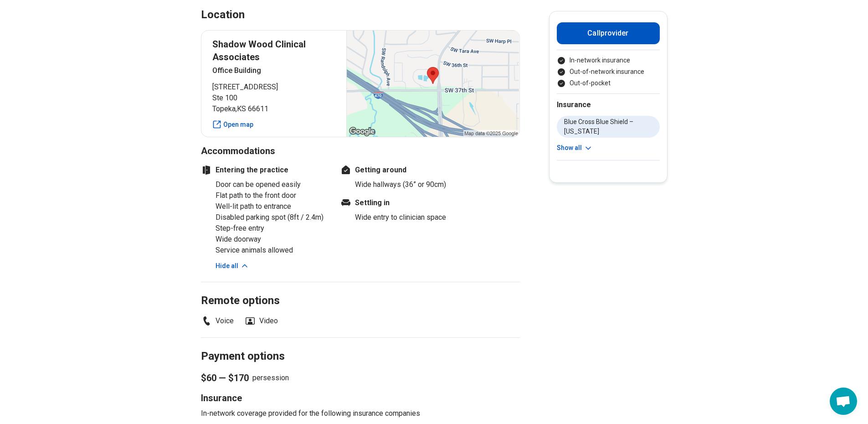
scroll to position [805, 0]
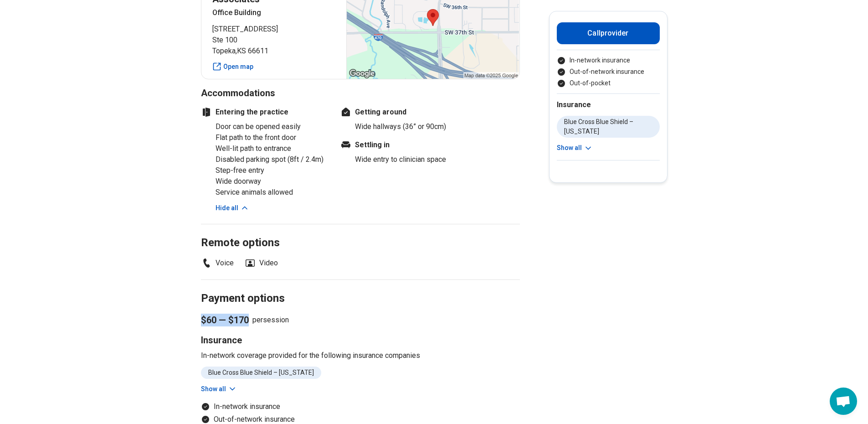
drag, startPoint x: 299, startPoint y: 296, endPoint x: 189, endPoint y: 277, distance: 112.3
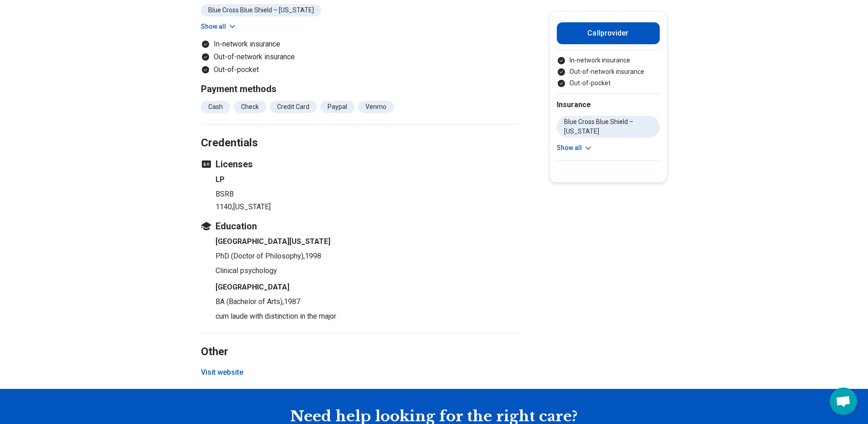
scroll to position [1216, 0]
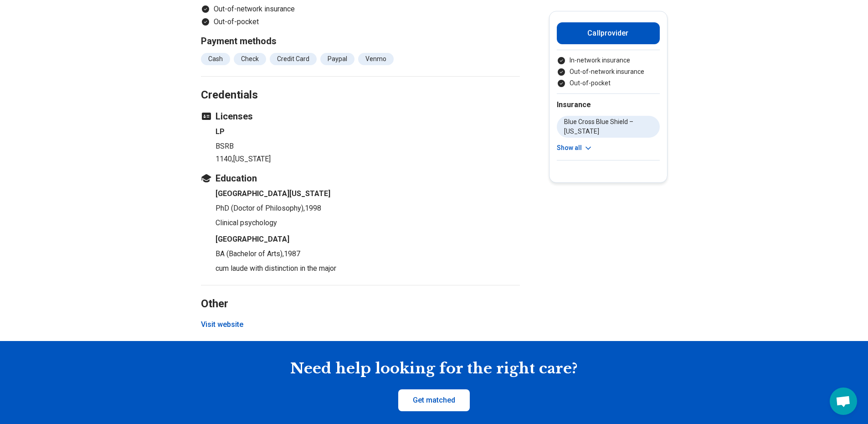
click at [213, 319] on button "Visit website" at bounding box center [222, 324] width 42 height 11
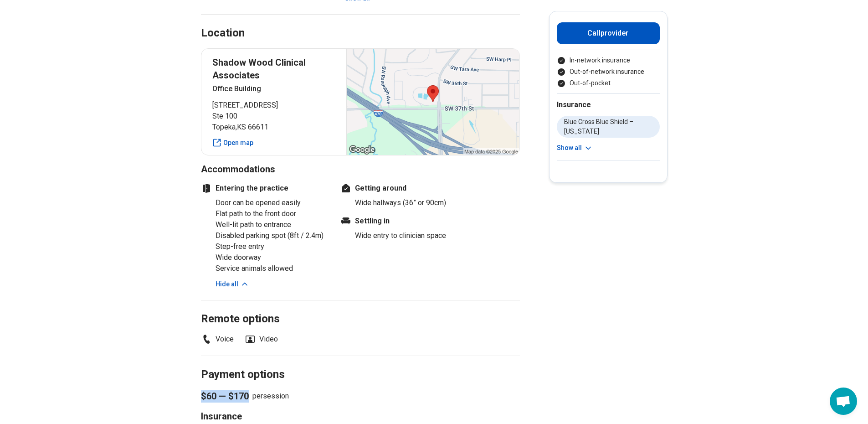
scroll to position [1003, 0]
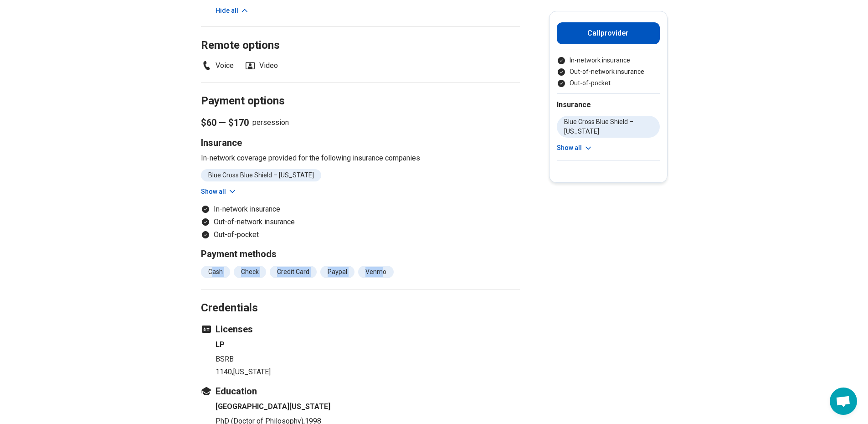
drag, startPoint x: 216, startPoint y: 238, endPoint x: 384, endPoint y: 232, distance: 168.7
click at [384, 248] on div "Payment methods Cash Check Credit Card Paypal Venmo" at bounding box center [360, 263] width 319 height 31
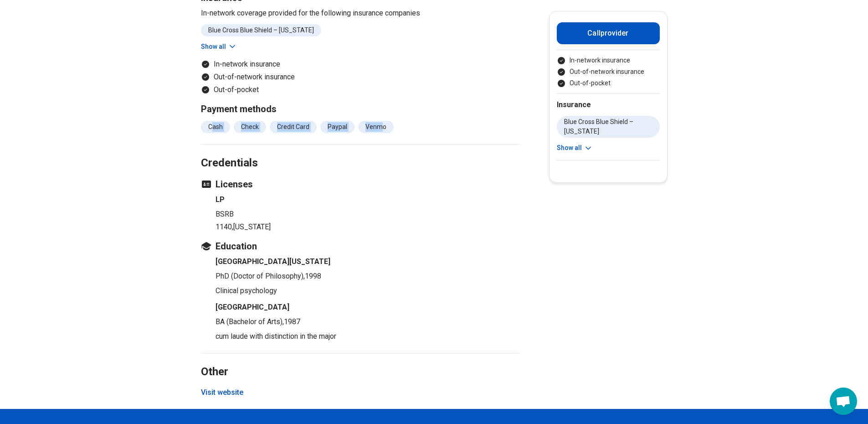
scroll to position [1048, 0]
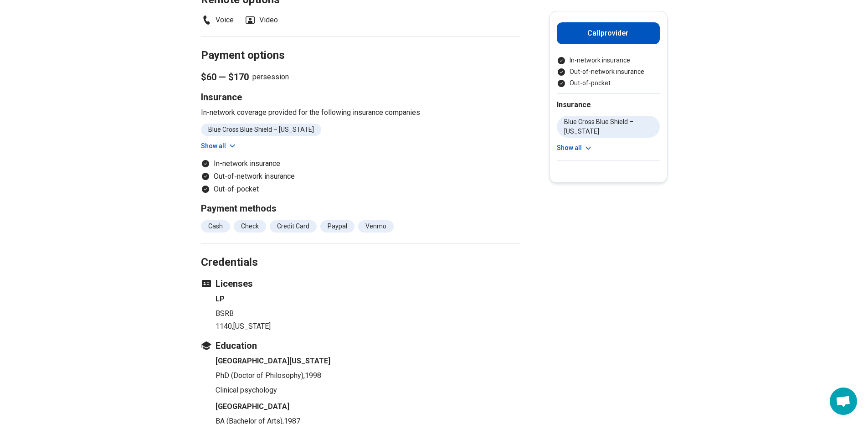
click at [382, 240] on h2 "Credentials" at bounding box center [360, 251] width 319 height 37
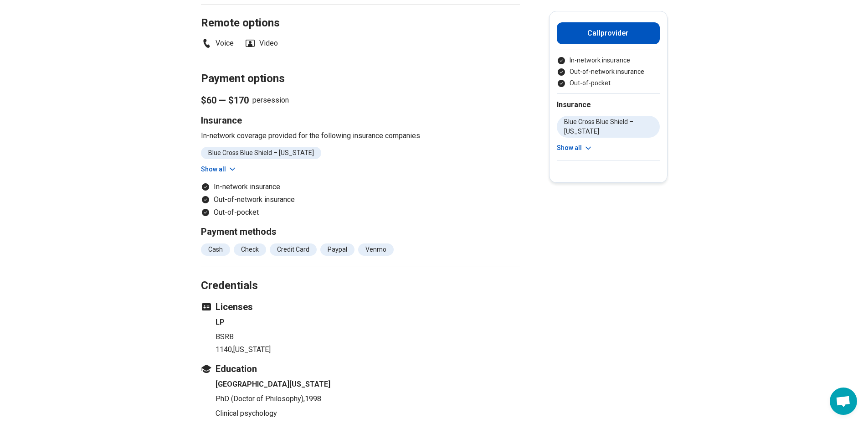
scroll to position [1003, 0]
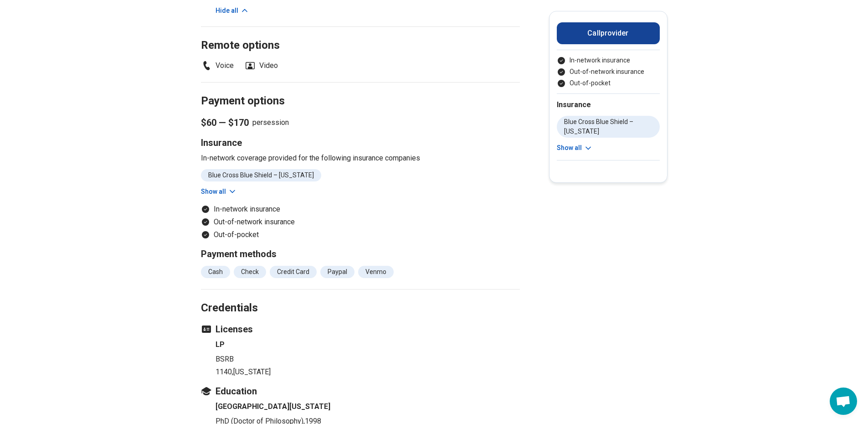
click at [584, 27] on button "Call provider" at bounding box center [608, 33] width 103 height 22
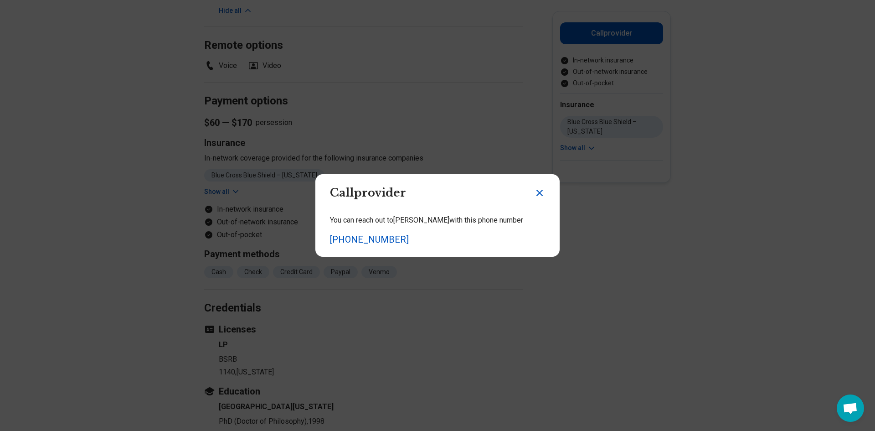
click at [534, 192] on icon "Close dialog" at bounding box center [539, 192] width 11 height 11
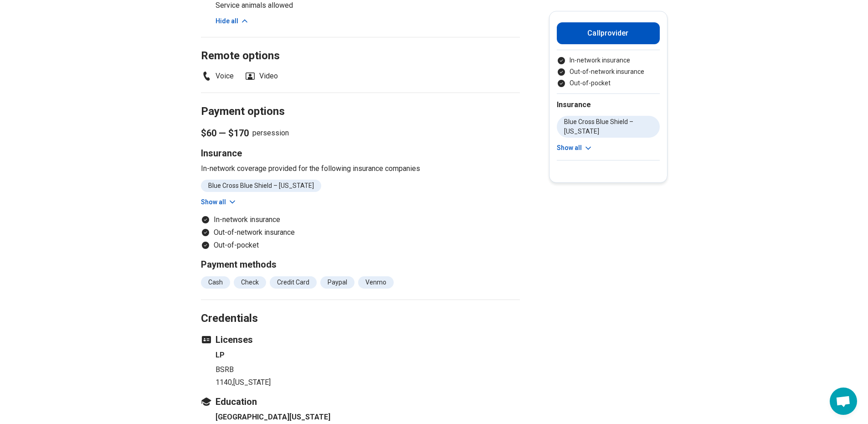
scroll to position [820, 0]
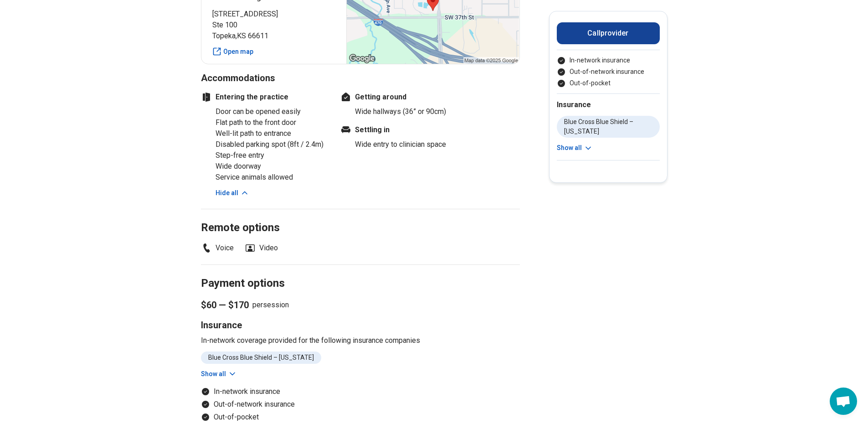
click at [621, 37] on button "Call provider" at bounding box center [608, 33] width 103 height 22
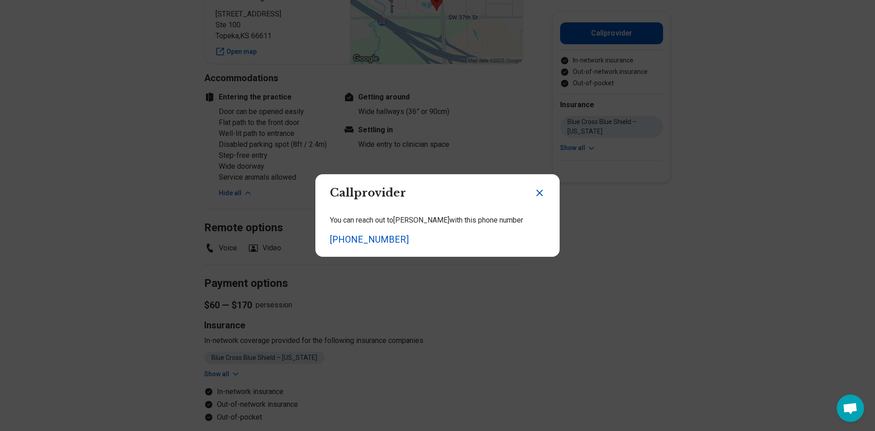
click at [540, 193] on icon "Close dialog" at bounding box center [539, 192] width 11 height 11
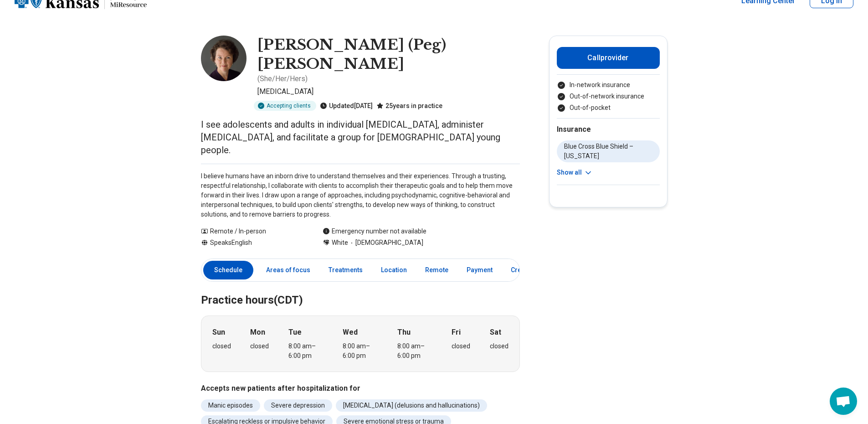
scroll to position [0, 0]
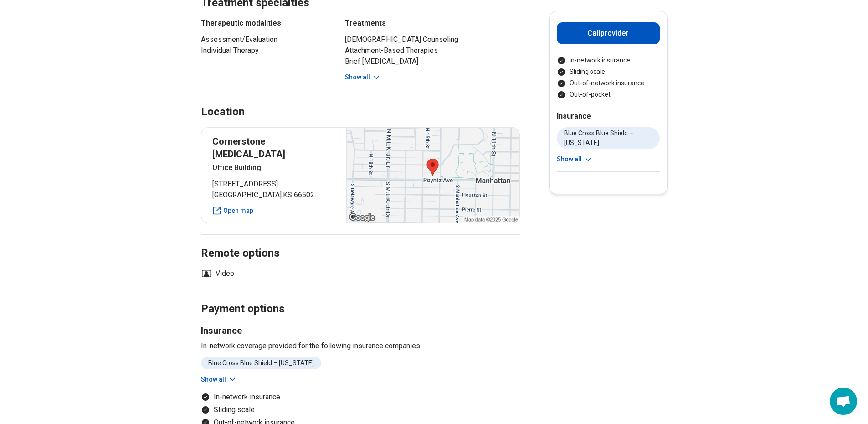
scroll to position [319, 0]
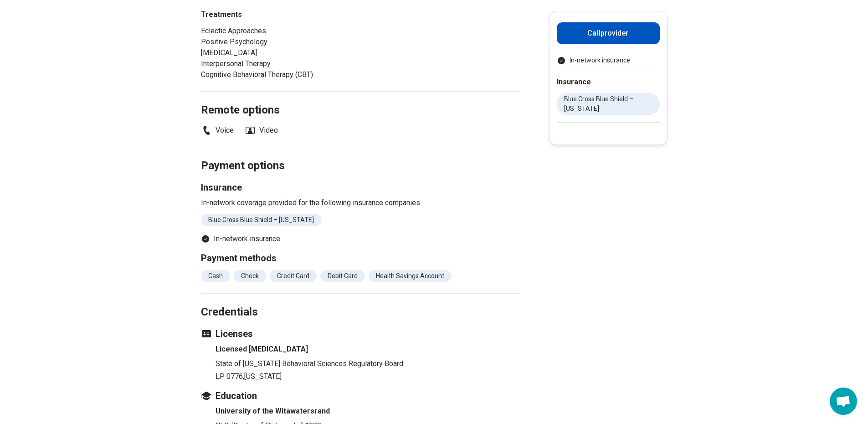
scroll to position [593, 0]
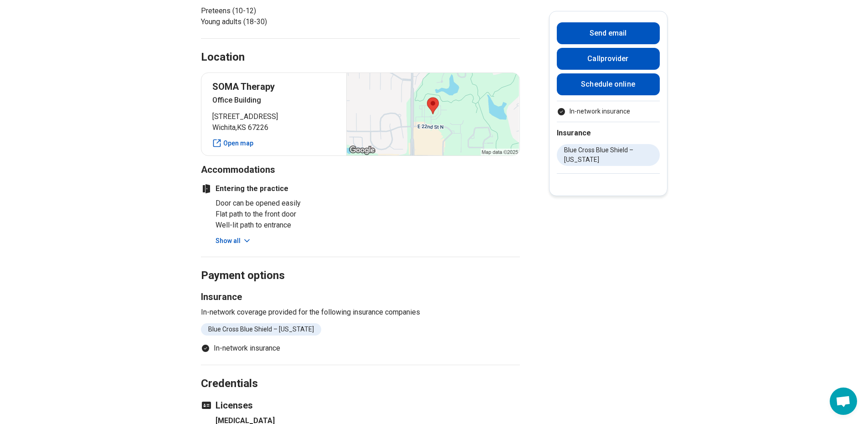
scroll to position [456, 0]
